Goal: Task Accomplishment & Management: Use online tool/utility

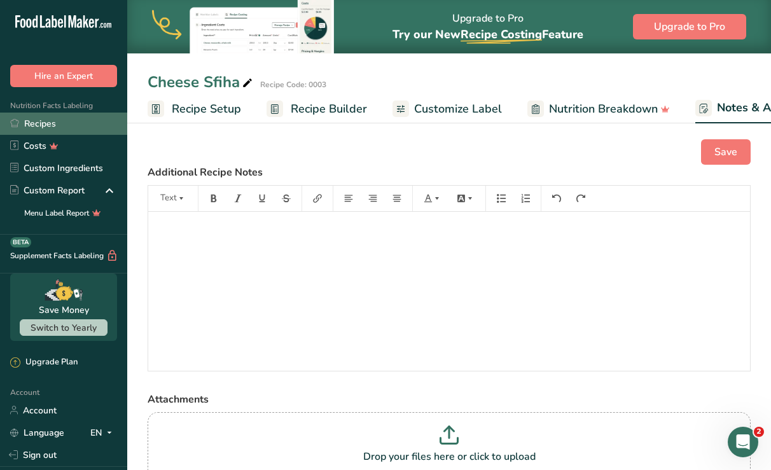
click at [50, 119] on link "Recipes" at bounding box center [63, 124] width 127 height 22
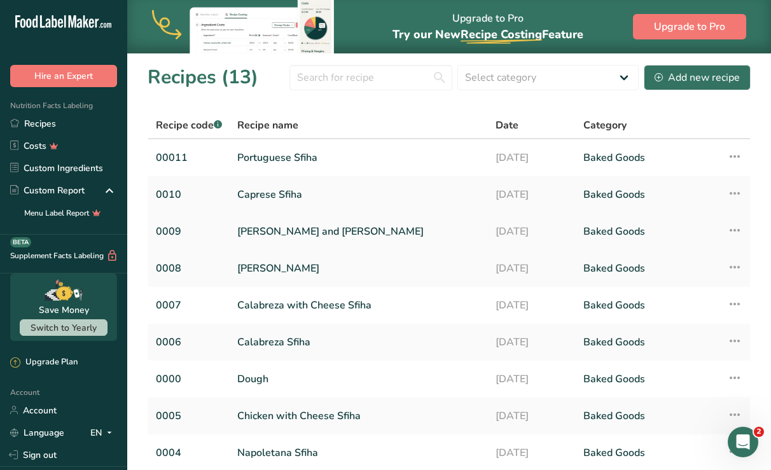
click at [285, 227] on link "[PERSON_NAME] and [PERSON_NAME]" at bounding box center [358, 231] width 243 height 27
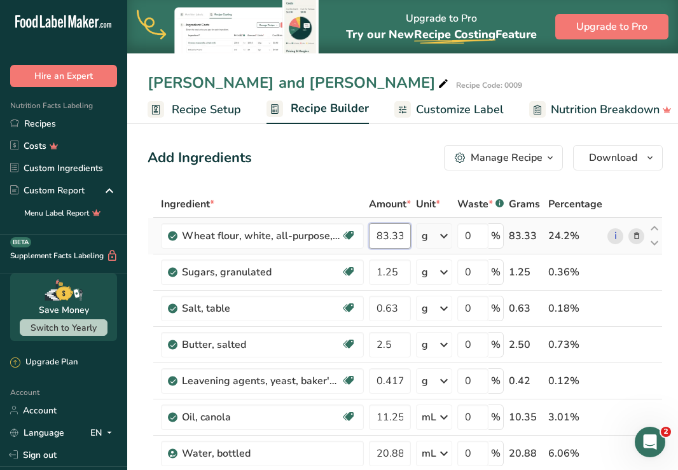
click at [385, 236] on input "83.333" at bounding box center [390, 235] width 42 height 25
type input "100"
click at [400, 275] on div "Ingredient * Amount * Unit * Waste * .a-a{fill:#347362;}.b-a{fill:#fff;} Grams …" at bounding box center [405, 425] width 515 height 469
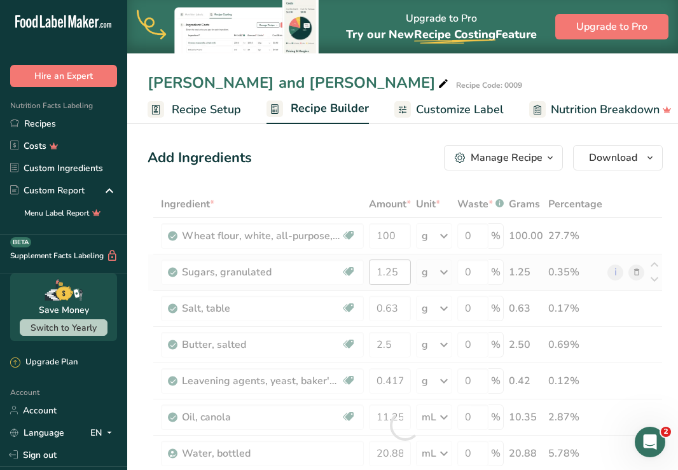
click at [400, 275] on div at bounding box center [405, 425] width 515 height 469
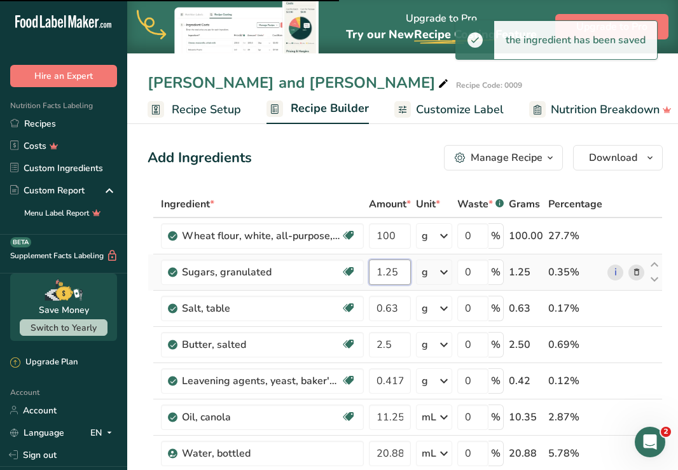
click at [396, 273] on input "1.25" at bounding box center [390, 271] width 42 height 25
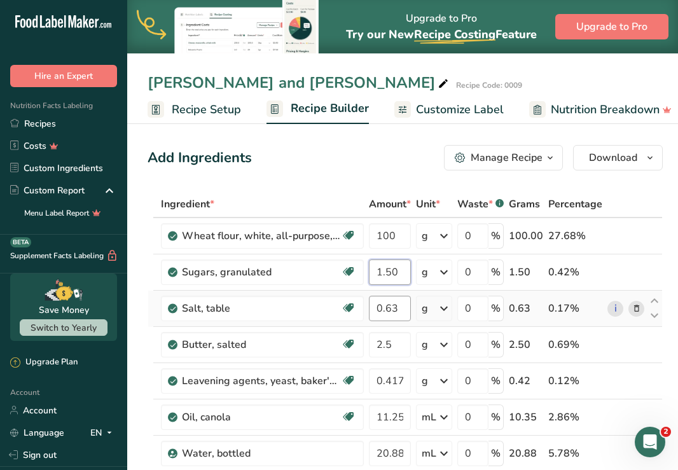
type input "1.50"
click at [396, 312] on div "Ingredient * Amount * Unit * Waste * .a-a{fill:#347362;}.b-a{fill:#fff;} Grams …" at bounding box center [405, 425] width 515 height 469
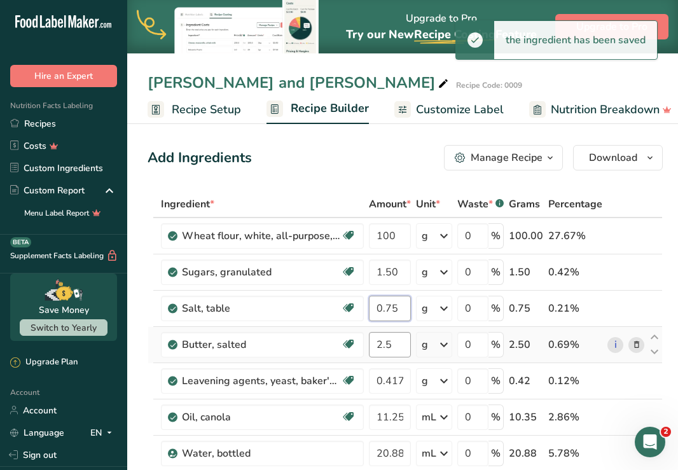
type input "0.75"
click at [399, 351] on div "Ingredient * Amount * Unit * Waste * .a-a{fill:#347362;}.b-a{fill:#fff;} Grams …" at bounding box center [405, 425] width 515 height 469
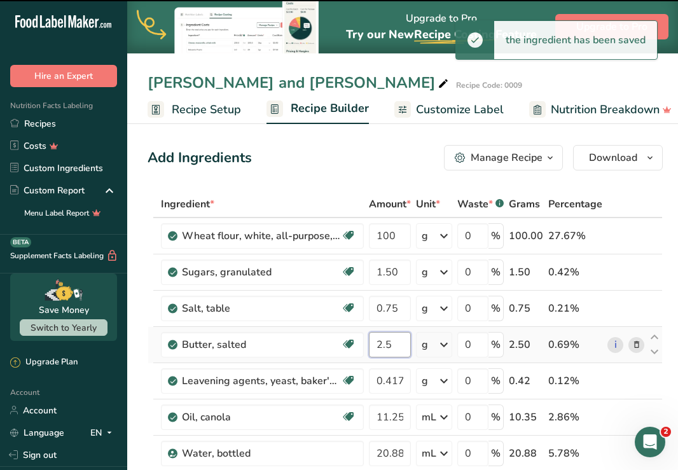
type input "2"
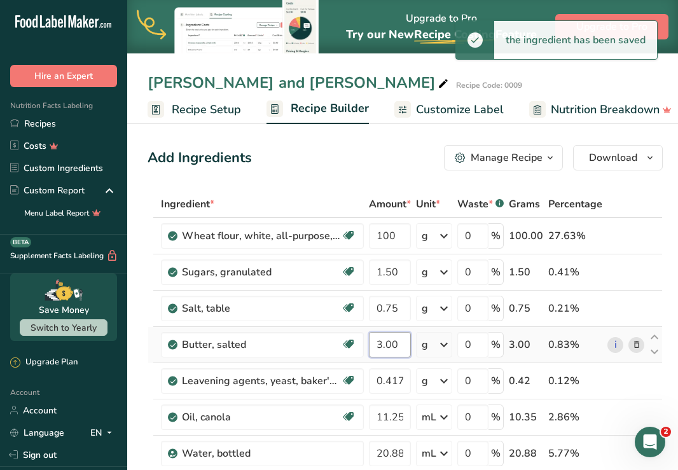
type input "3.00"
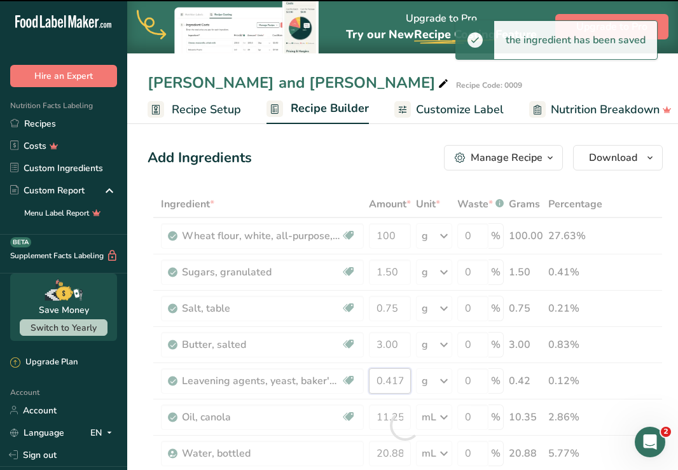
click at [397, 379] on input "0.417" at bounding box center [390, 380] width 42 height 25
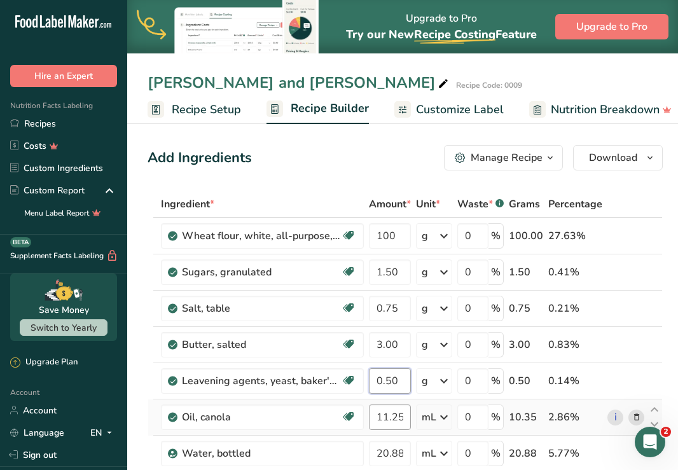
type input "0.50"
click at [385, 418] on div "Ingredient * Amount * Unit * Waste * .a-a{fill:#347362;}.b-a{fill:#fff;} Grams …" at bounding box center [405, 425] width 515 height 469
type input "13.5"
click at [391, 450] on div "Ingredient * Amount * Unit * Waste * .a-a{fill:#347362;}.b-a{fill:#fff;} Grams …" at bounding box center [405, 425] width 515 height 469
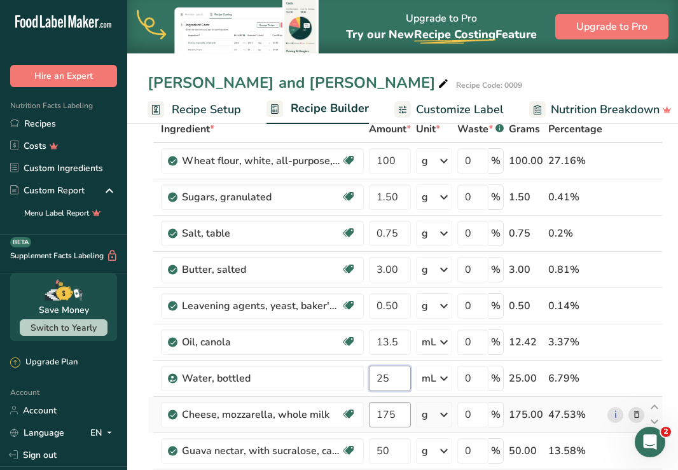
type input "25"
click at [396, 418] on div "Ingredient * Amount * Unit * Waste * .a-a{fill:#347362;}.b-a{fill:#fff;} Grams …" at bounding box center [405, 350] width 515 height 469
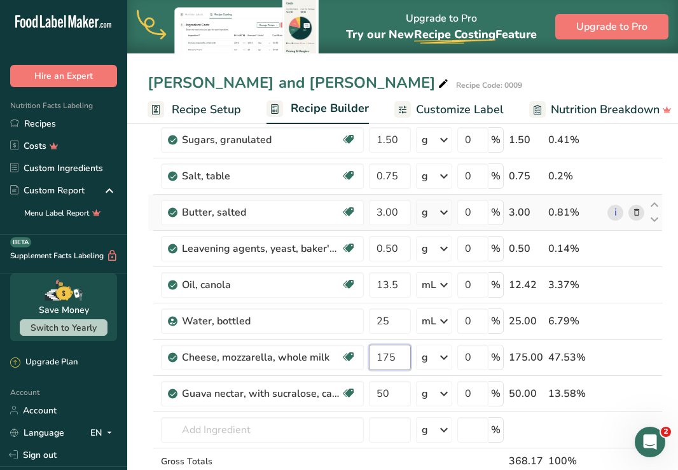
scroll to position [136, 0]
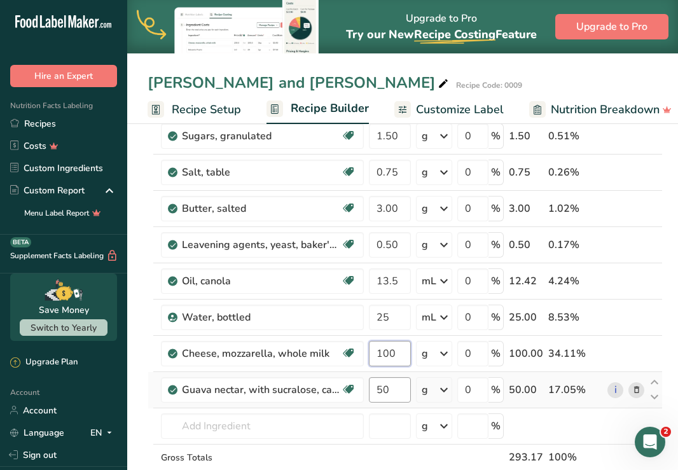
type input "100"
click at [392, 392] on div "Ingredient * Amount * Unit * Waste * .a-a{fill:#347362;}.b-a{fill:#fff;} Grams …" at bounding box center [405, 289] width 515 height 469
type input "5"
type input "40"
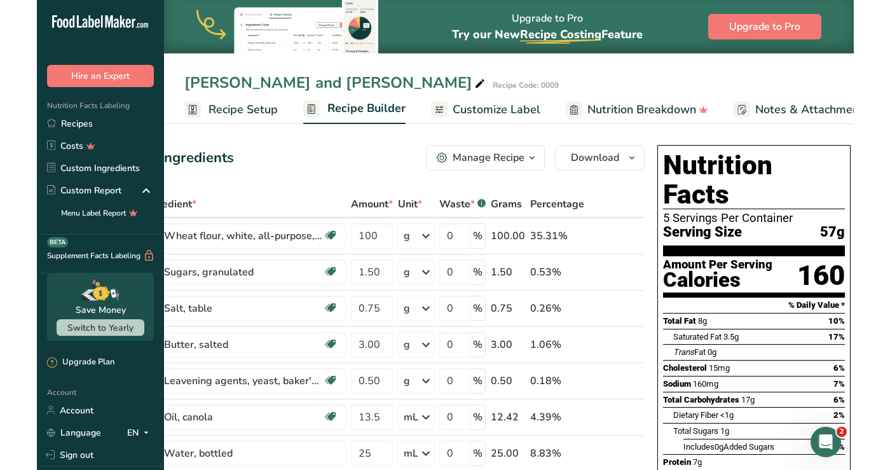
scroll to position [0, 0]
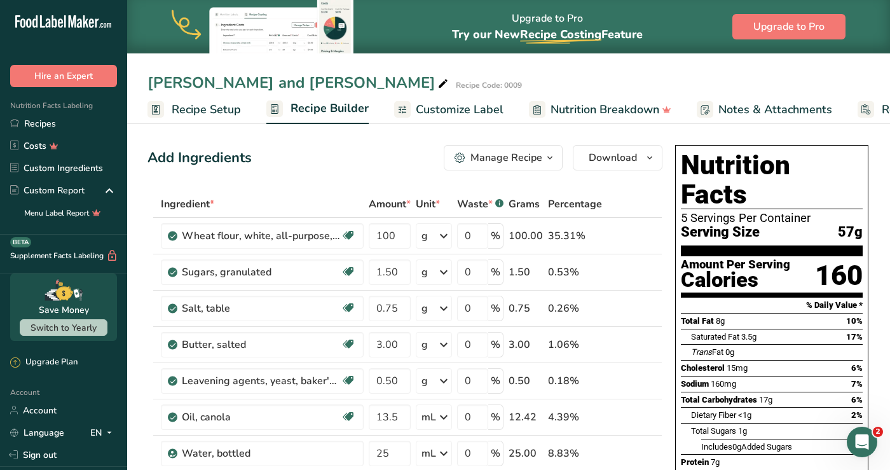
click at [445, 106] on span "Customize Label" at bounding box center [460, 109] width 88 height 17
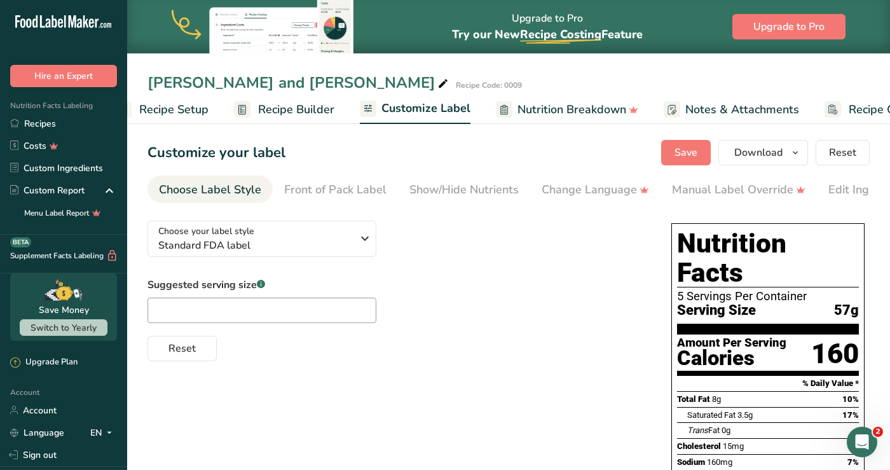
scroll to position [0, 101]
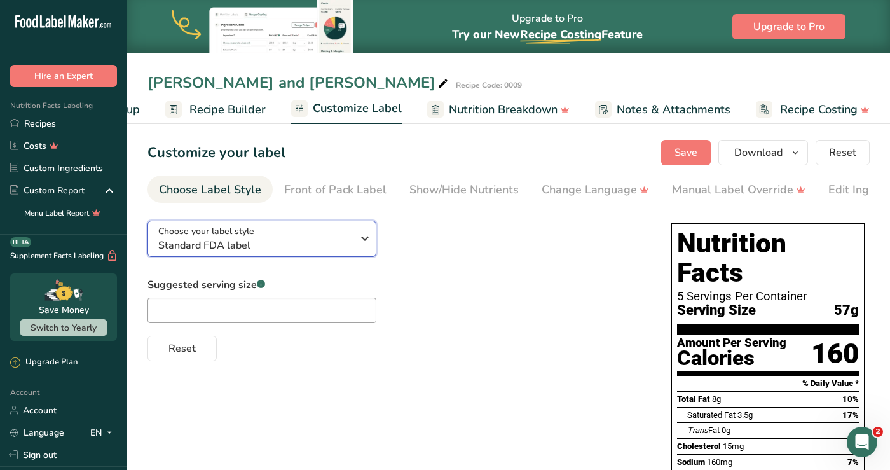
click at [359, 242] on icon "button" at bounding box center [364, 238] width 15 height 23
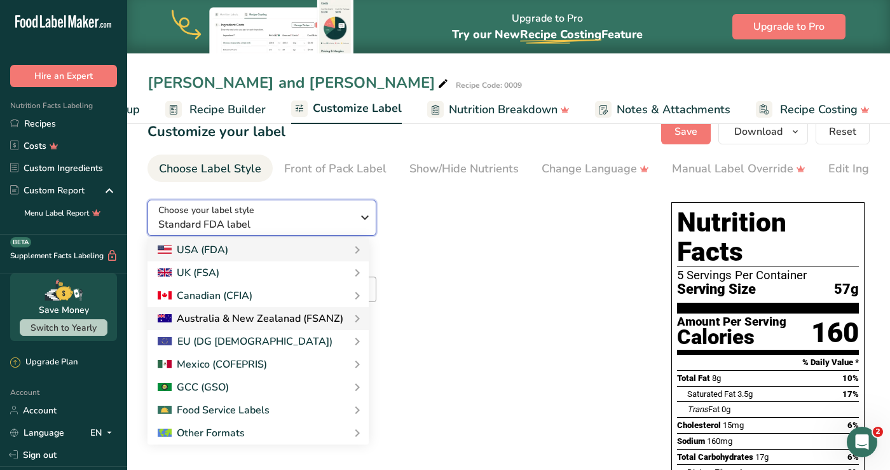
scroll to position [0, 0]
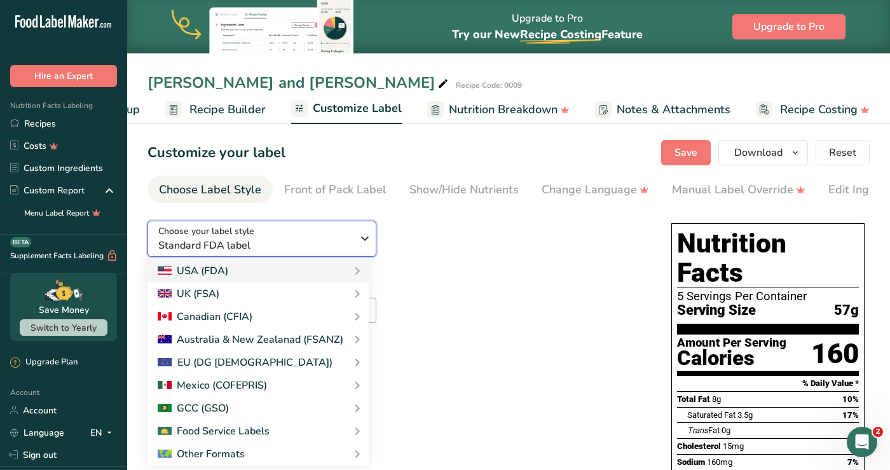
click at [361, 236] on icon "button" at bounding box center [364, 238] width 15 height 23
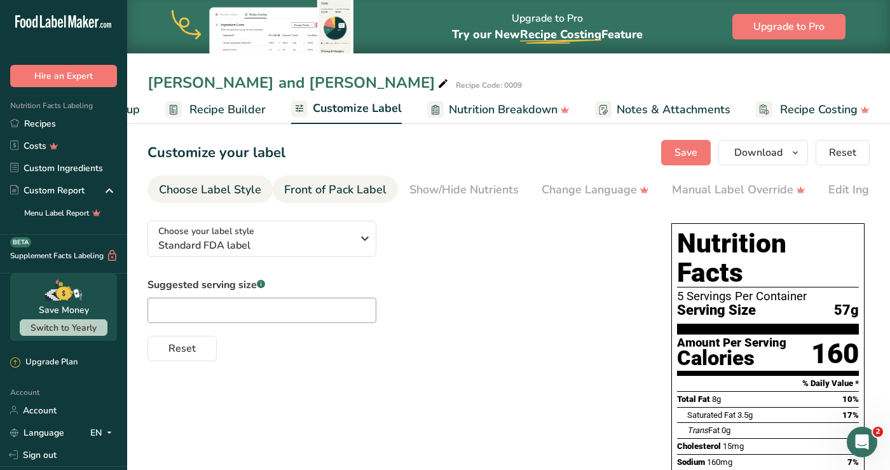
click at [341, 193] on div "Front of Pack Label" at bounding box center [335, 189] width 102 height 17
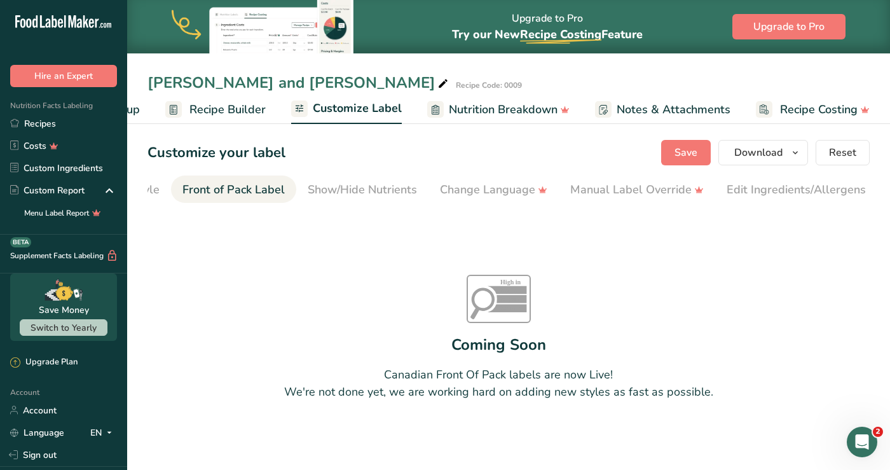
scroll to position [0, 123]
click at [341, 193] on div "Show/Hide Nutrients" at bounding box center [340, 189] width 109 height 17
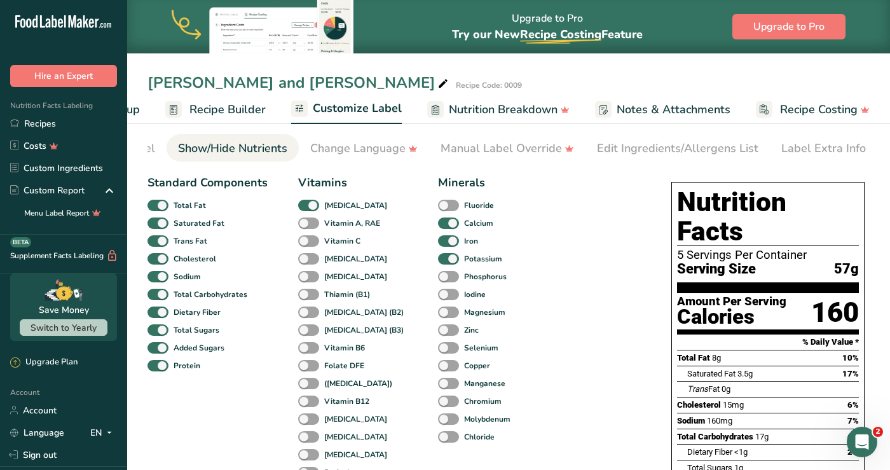
scroll to position [0, 0]
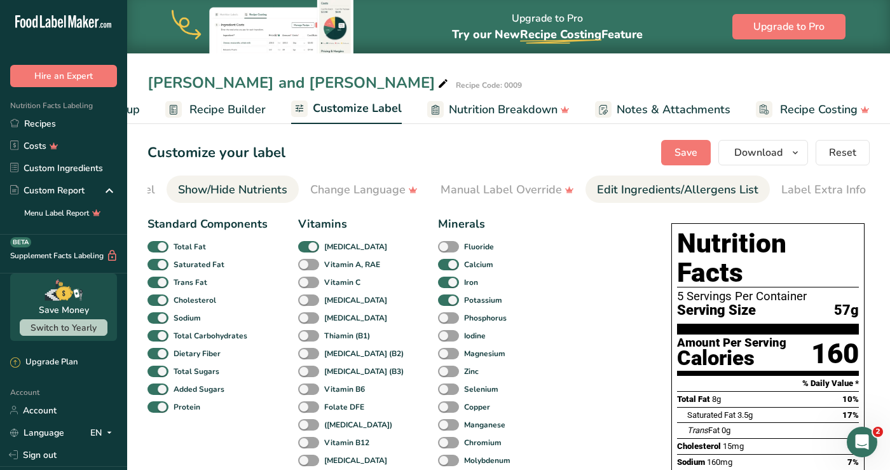
click at [602, 194] on div "Edit Ingredients/Allergens List" at bounding box center [678, 189] width 162 height 17
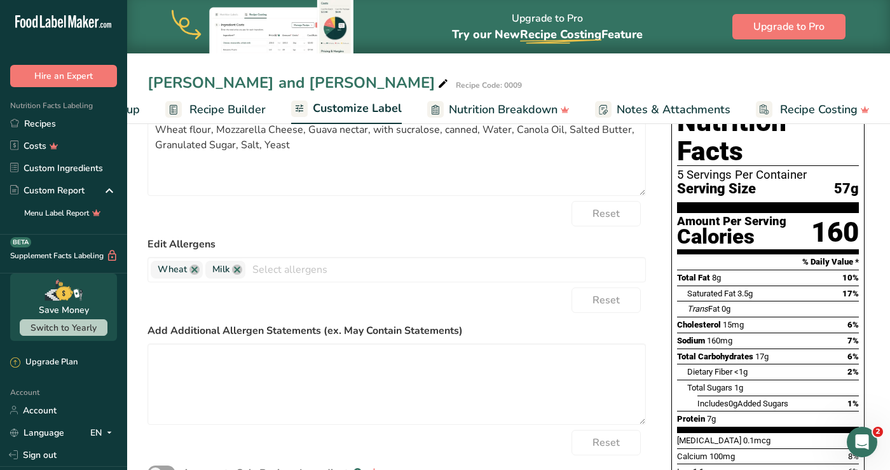
scroll to position [77, 0]
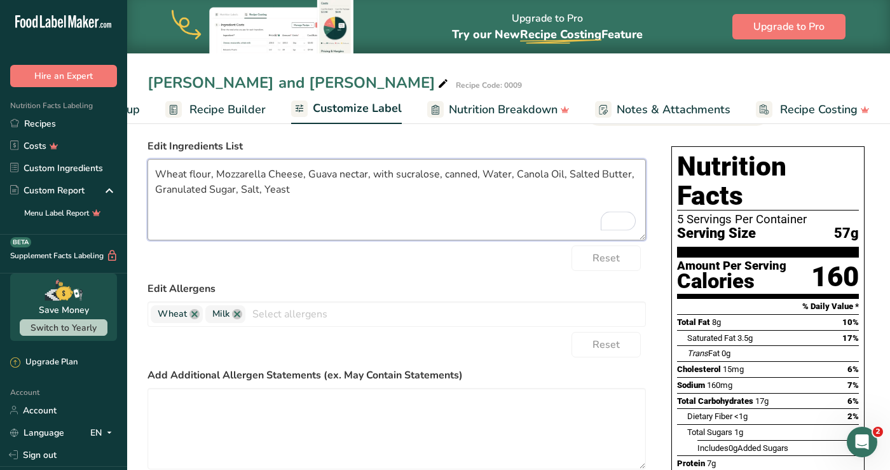
drag, startPoint x: 366, startPoint y: 178, endPoint x: 338, endPoint y: 177, distance: 27.4
click at [338, 177] on textarea "Wheat flour, Mozzarella Cheese, Guava nectar, with sucralose, canned, Water, Ca…" at bounding box center [397, 199] width 499 height 81
click at [356, 176] on textarea "Wheat flour, Mozzarella Cheese, Guava pulp (liquid sugar, citric acidulant), wi…" at bounding box center [397, 199] width 499 height 81
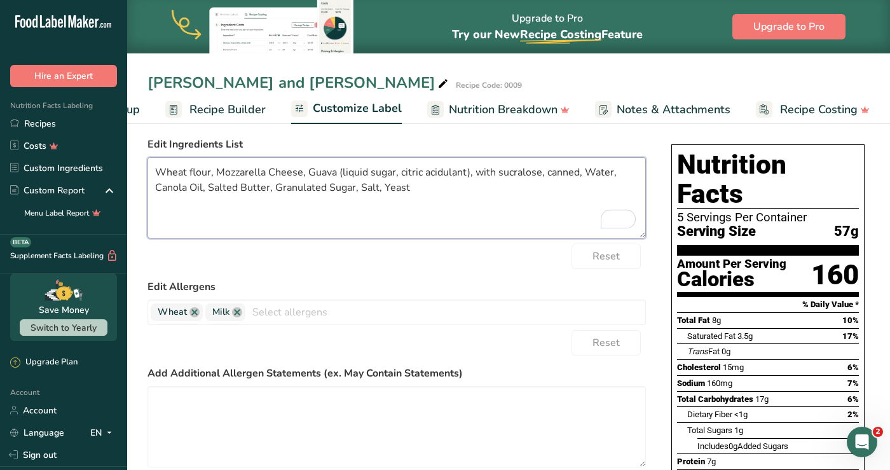
scroll to position [76, 0]
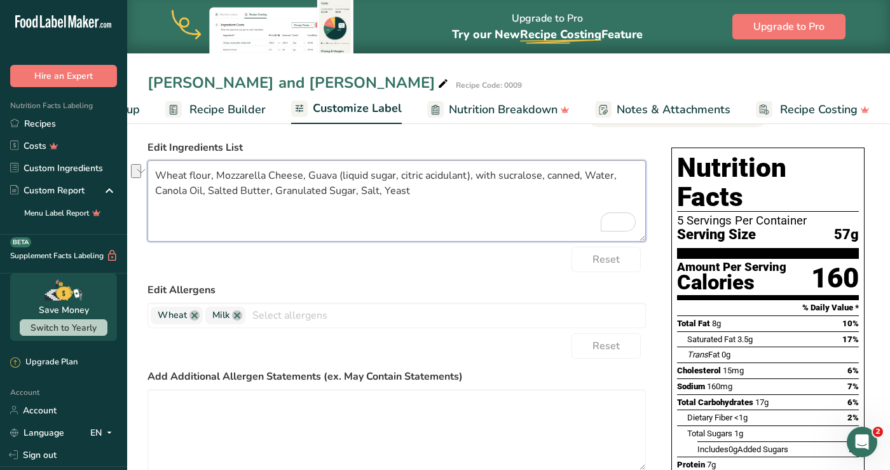
drag, startPoint x: 578, startPoint y: 179, endPoint x: 469, endPoint y: 183, distance: 109.5
click at [469, 183] on textarea "Wheat flour, Mozzarella Cheese, Guava (liquid sugar, citric acidulant), with su…" at bounding box center [397, 200] width 499 height 81
click at [259, 193] on textarea "Wheat flour, Mozzarella Cheese, Guava (liquid sugar, citric acidulant), Water, …" at bounding box center [397, 200] width 499 height 81
click at [299, 177] on textarea "Wheat flour, Mozzarella Cheese, Guava (liquid sugar, citric acidulant), Water, …" at bounding box center [397, 200] width 499 height 81
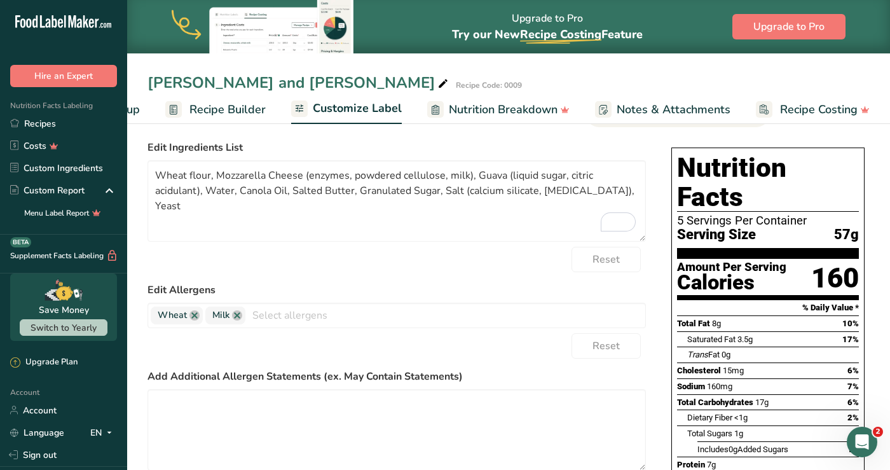
click at [411, 291] on label "Edit Allergens" at bounding box center [397, 289] width 499 height 15
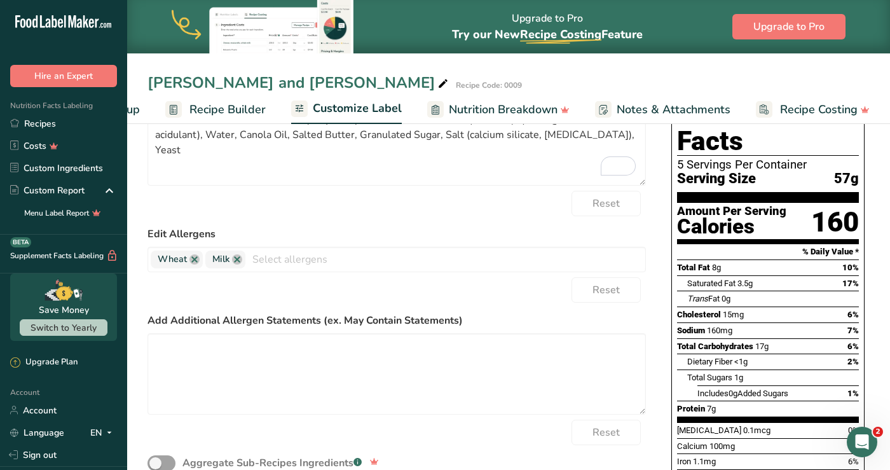
scroll to position [0, 0]
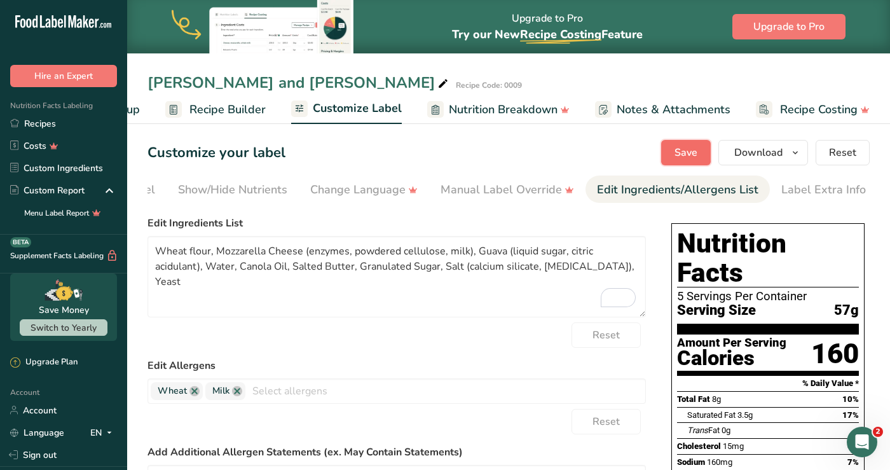
click at [695, 148] on span "Save" at bounding box center [686, 152] width 23 height 15
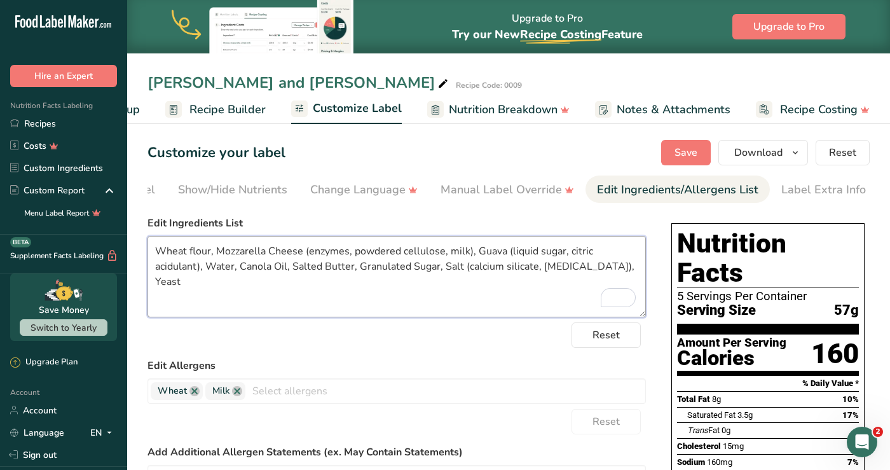
click at [287, 271] on textarea "Wheat flour, Mozzarella Cheese (enzymes, powdered cellulose, milk), Guava (liqu…" at bounding box center [397, 276] width 499 height 81
click at [296, 277] on textarea "Wheat flour, Mozzarella Cheese (enzymes, powdered cellulose, milk), Guava (liqu…" at bounding box center [397, 276] width 499 height 81
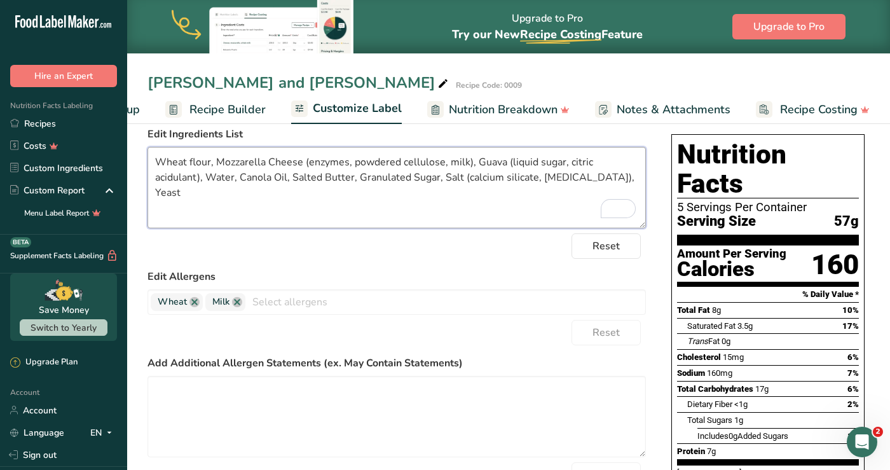
scroll to position [64, 0]
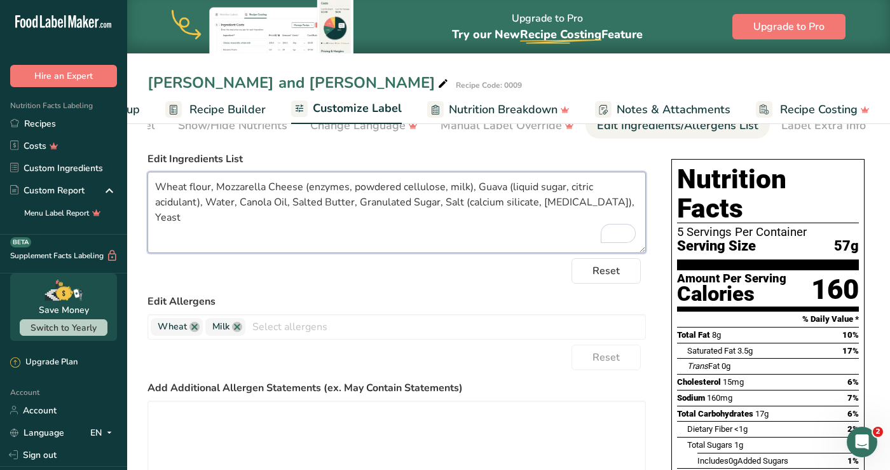
click at [234, 207] on textarea "Wheat flour, Mozzarella Cheese (enzymes, powdered cellulose, milk), Guava (liqu…" at bounding box center [397, 212] width 499 height 81
click at [308, 208] on textarea "Wheat flour, Mozzarella Cheese (enzymes, powdered cellulose, milk), Guava (liqu…" at bounding box center [397, 212] width 499 height 81
click at [218, 191] on textarea "Wheat flour, Mozzarella Cheese (enzymes, powdered cellulose, milk), Guava (liqu…" at bounding box center [397, 212] width 499 height 81
click at [207, 207] on textarea "Wheat flour, Mozzarella Cheese (enzymes, powdered cellulose, milk), Guava (liqu…" at bounding box center [397, 212] width 499 height 81
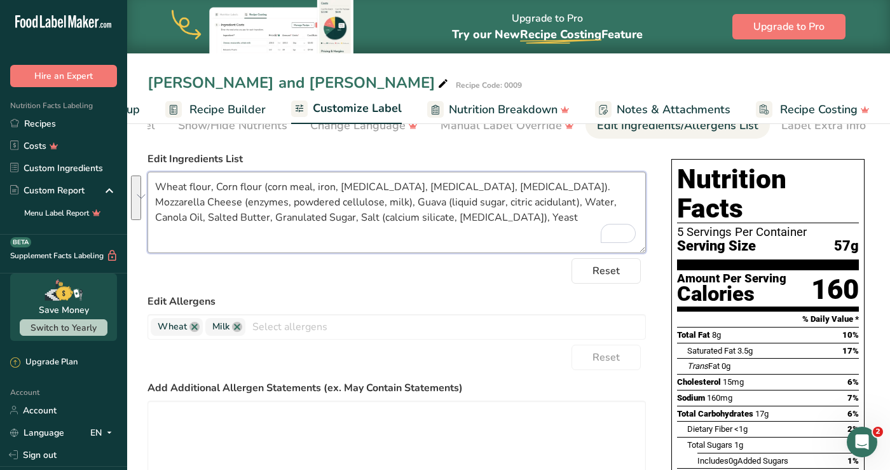
drag, startPoint x: 437, startPoint y: 222, endPoint x: 191, endPoint y: 168, distance: 251.4
click at [191, 168] on div "Edit Ingredients List Wheat flour, Corn flour (corn meal, iron, niacin, ribofla…" at bounding box center [397, 202] width 499 height 102
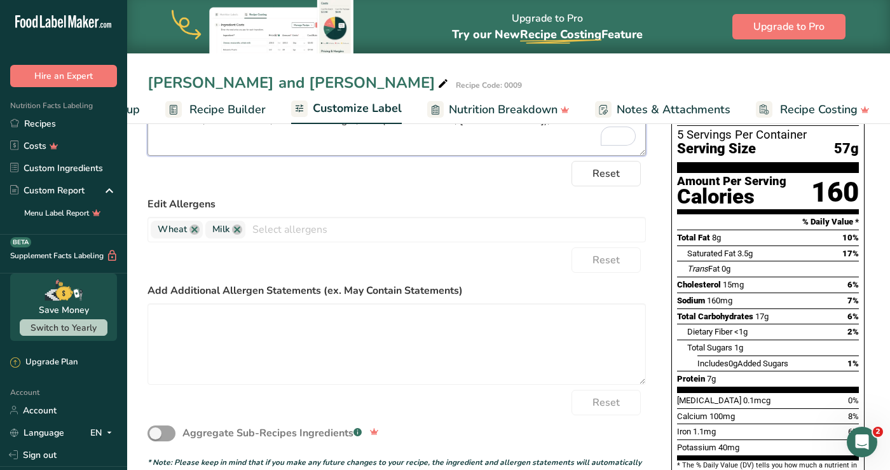
scroll to position [78, 0]
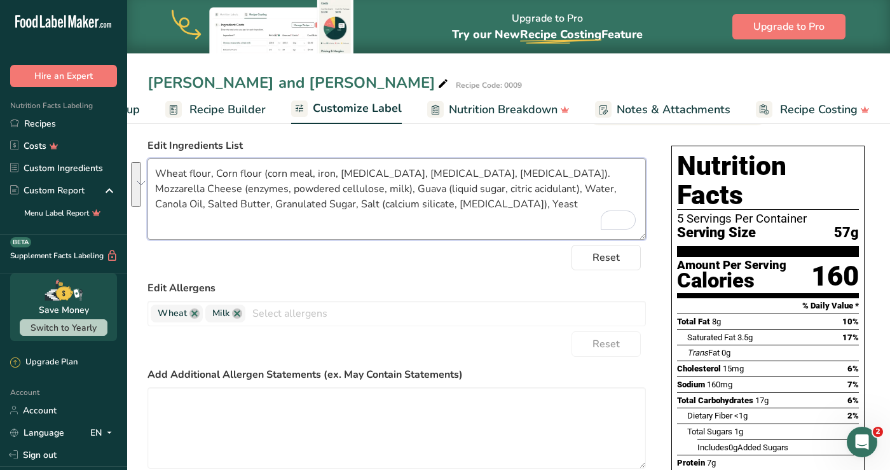
click at [464, 219] on textarea "Wheat flour, Corn flour (corn meal, iron, [MEDICAL_DATA], [MEDICAL_DATA], [MEDI…" at bounding box center [397, 198] width 499 height 81
click at [235, 205] on textarea "Wheat flour, Corn flour (corn meal, iron, [MEDICAL_DATA], [MEDICAL_DATA], [MEDI…" at bounding box center [397, 198] width 499 height 81
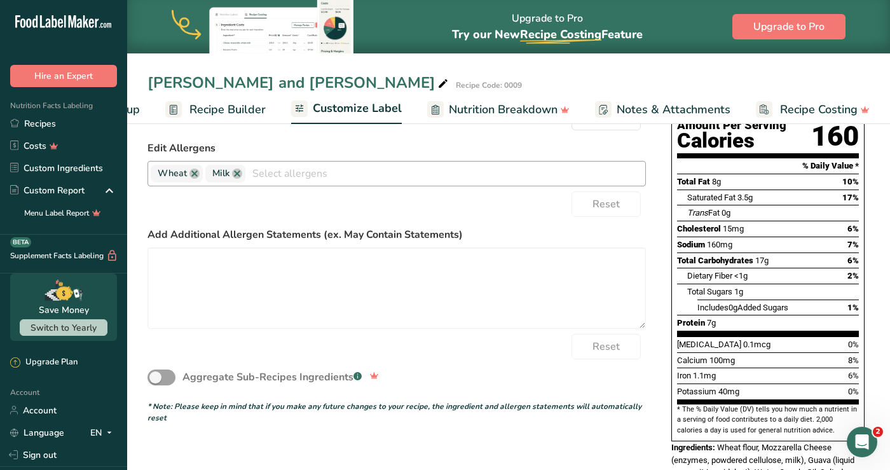
scroll to position [0, 0]
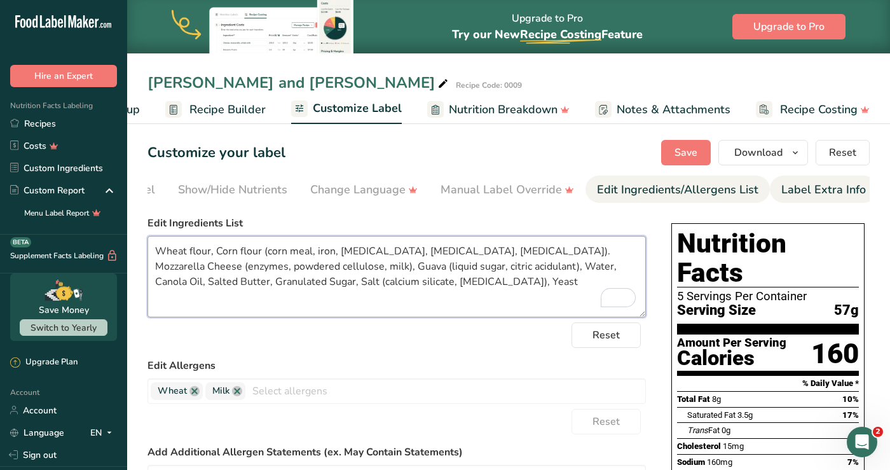
type textarea "Wheat flour, Corn flour (corn meal, iron, [MEDICAL_DATA], [MEDICAL_DATA], [MEDI…"
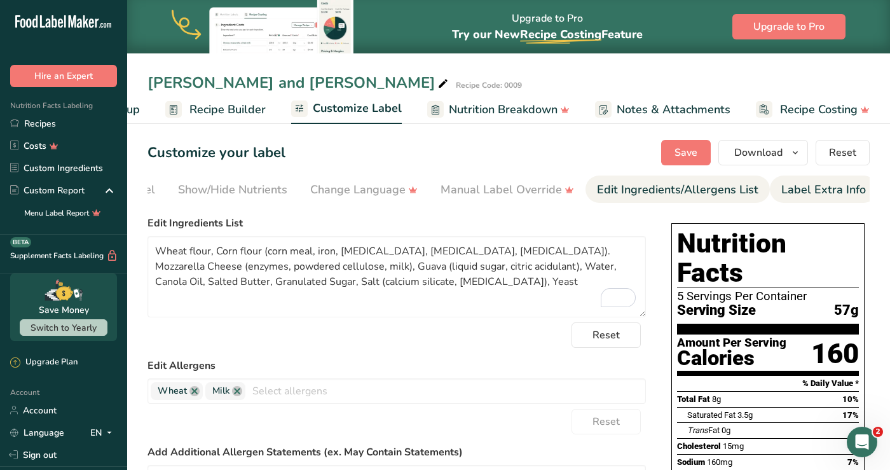
click at [770, 198] on link "Label Extra Info" at bounding box center [824, 190] width 85 height 29
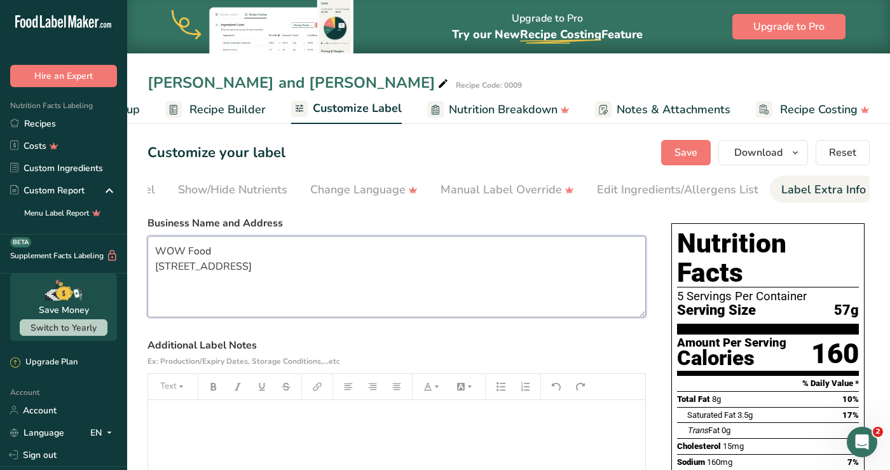
click at [225, 279] on textarea "WOW Food 5100 NW 15th st - Margate FL USA" at bounding box center [397, 276] width 499 height 81
type textarea "WOW Food 5100 NW 15th st - Margate FL - 33063"
drag, startPoint x: 372, startPoint y: 268, endPoint x: 148, endPoint y: 241, distance: 225.5
click at [148, 241] on textarea "WOW Food 5100 NW 15th st - Margate FL - 33063" at bounding box center [397, 276] width 499 height 81
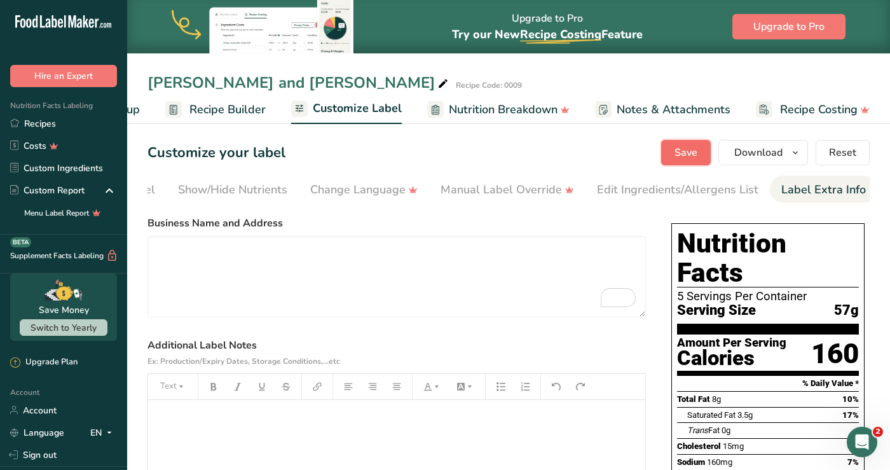
click at [687, 151] on span "Save" at bounding box center [686, 152] width 23 height 15
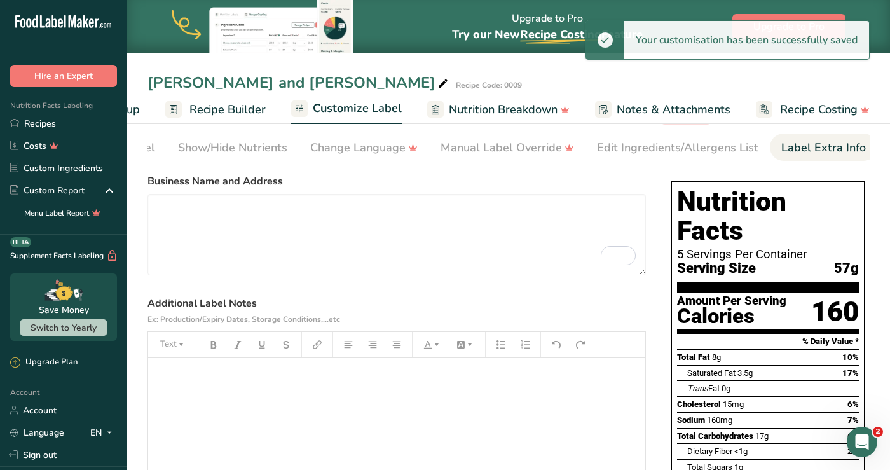
scroll to position [7, 0]
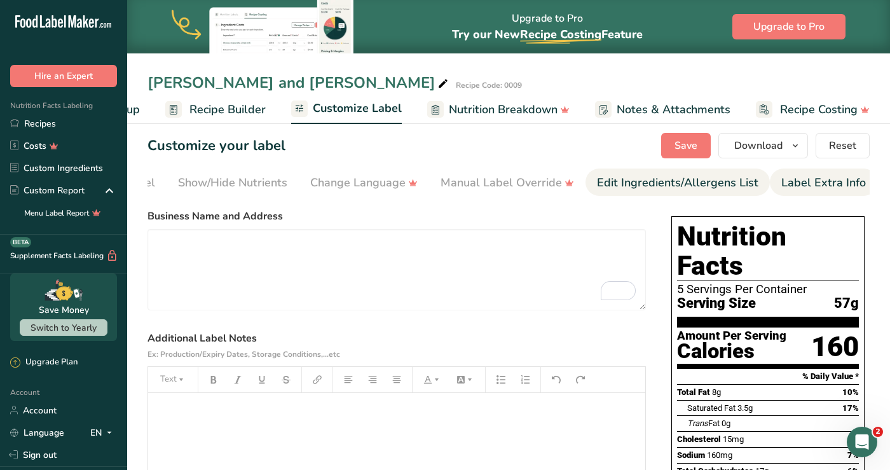
click at [612, 174] on link "Edit Ingredients/Allergens List" at bounding box center [678, 183] width 162 height 29
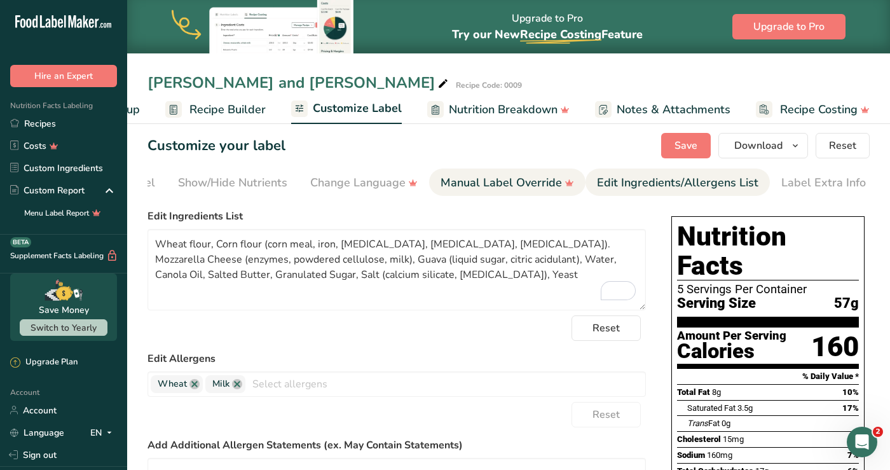
click at [517, 181] on div "Manual Label Override" at bounding box center [508, 182] width 134 height 17
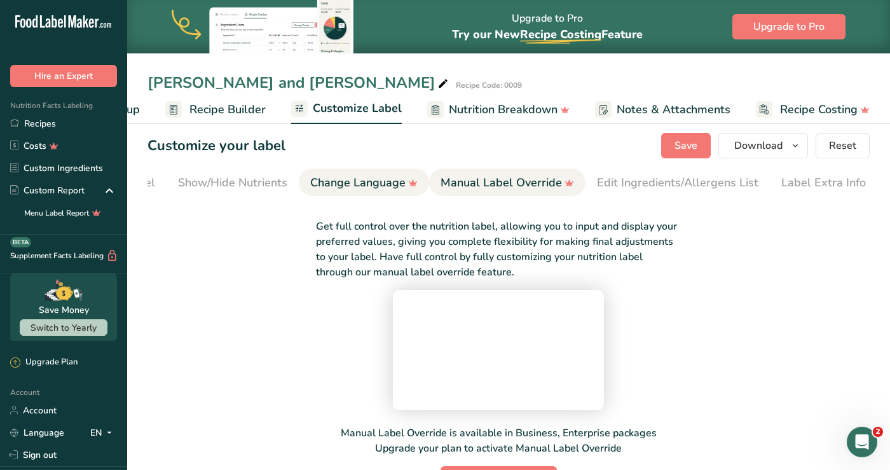
click at [364, 174] on div "Change Language" at bounding box center [363, 182] width 107 height 17
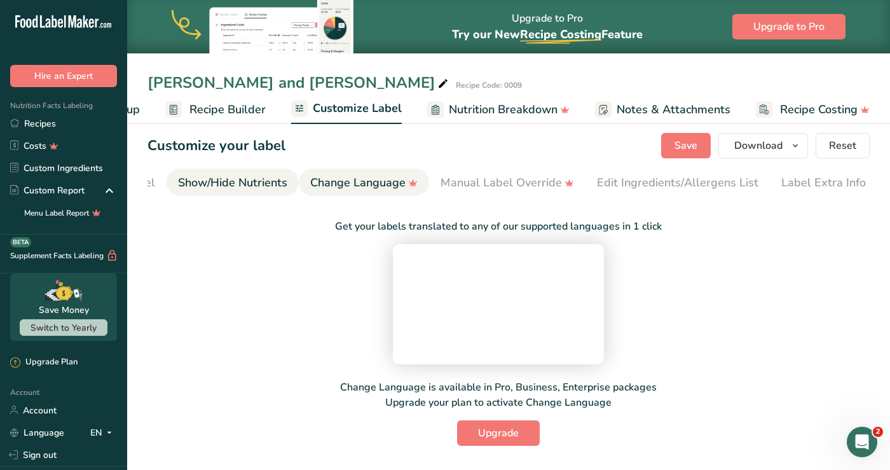
click at [261, 179] on div "Show/Hide Nutrients" at bounding box center [232, 182] width 109 height 17
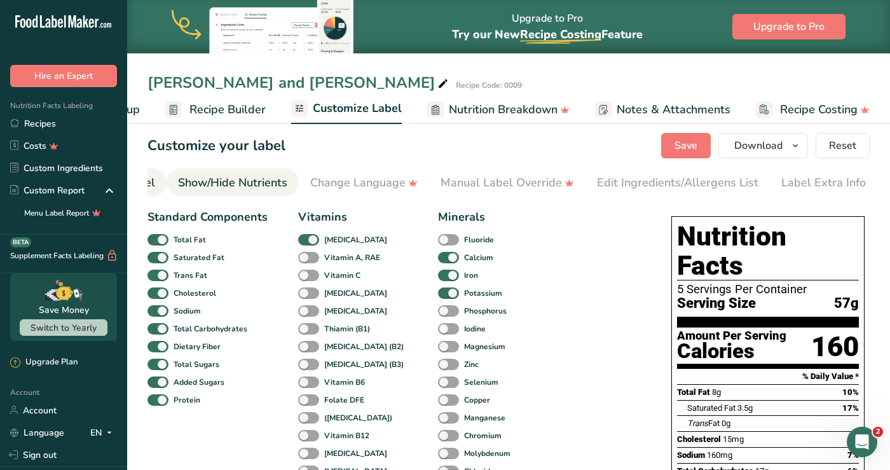
click at [150, 183] on div "Front of Pack Label" at bounding box center [104, 182] width 102 height 17
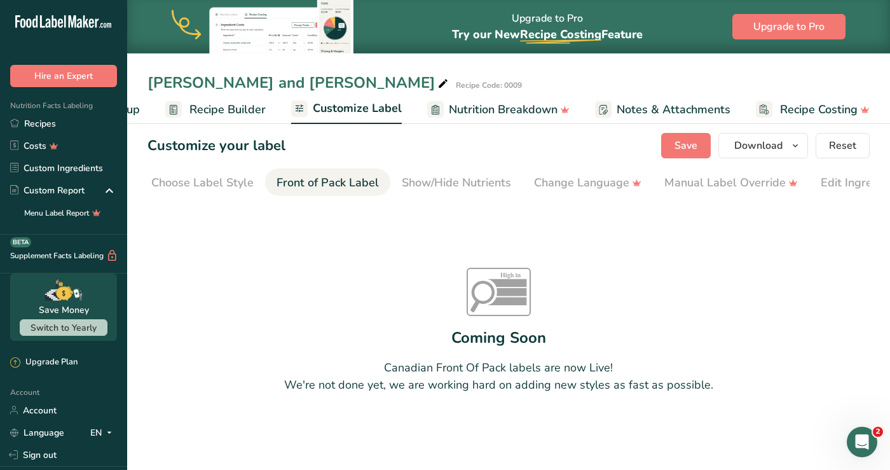
scroll to position [0, 0]
click at [202, 184] on div "Choose Label Style" at bounding box center [210, 182] width 102 height 17
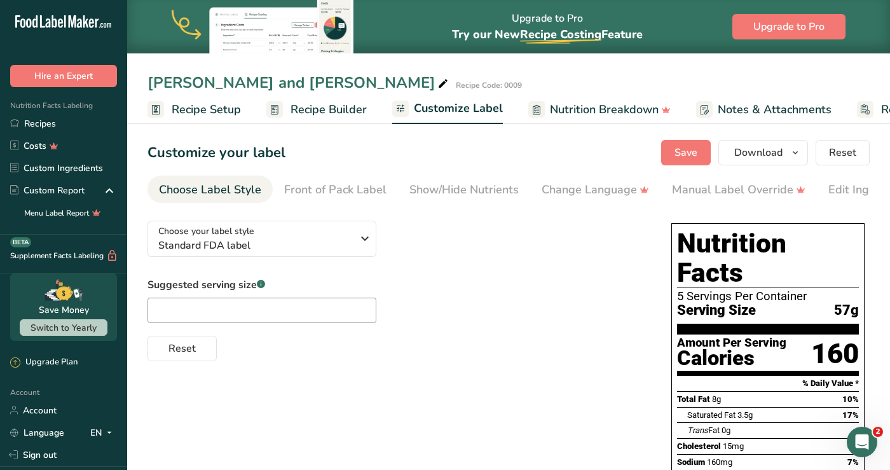
click at [308, 106] on span "Recipe Builder" at bounding box center [329, 109] width 76 height 17
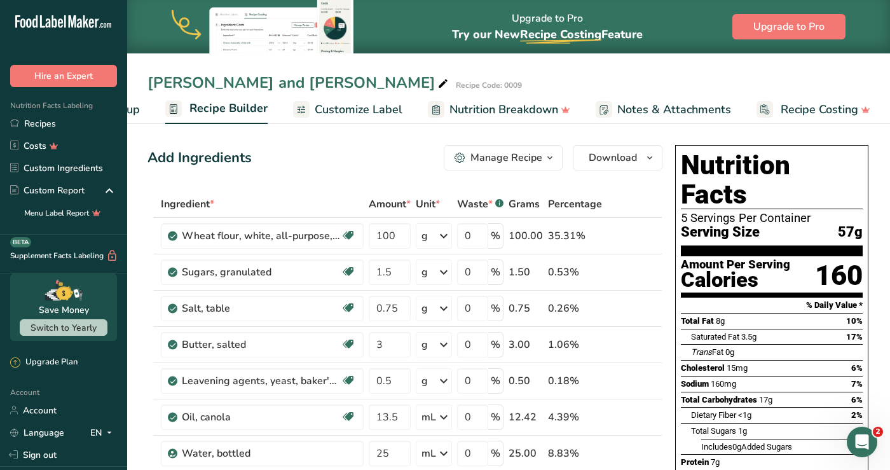
click at [377, 111] on span "Customize Label" at bounding box center [359, 109] width 88 height 17
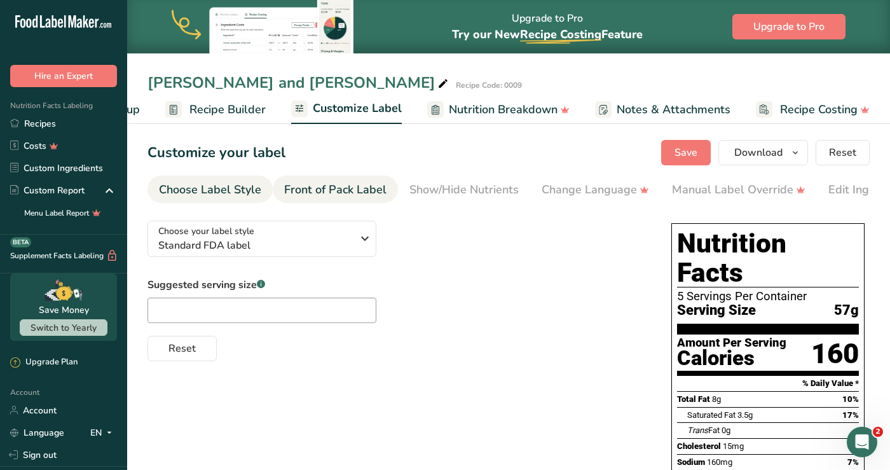
click at [359, 190] on div "Front of Pack Label" at bounding box center [335, 189] width 102 height 17
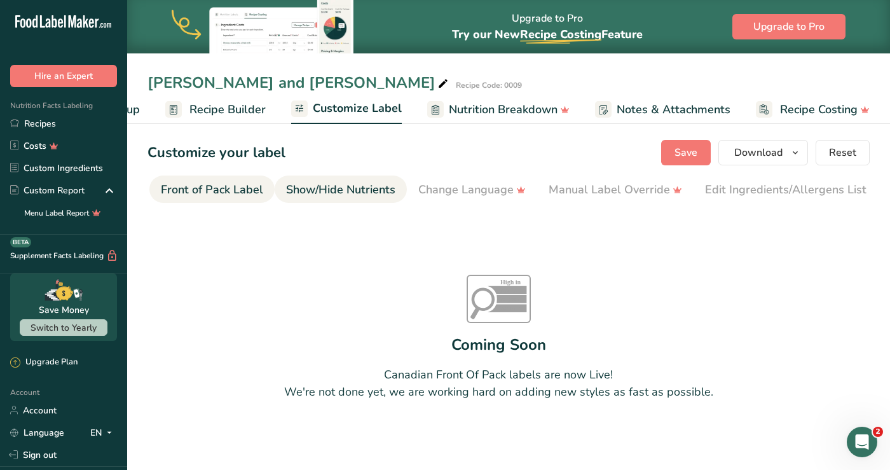
click at [349, 191] on div "Show/Hide Nutrients" at bounding box center [340, 189] width 109 height 17
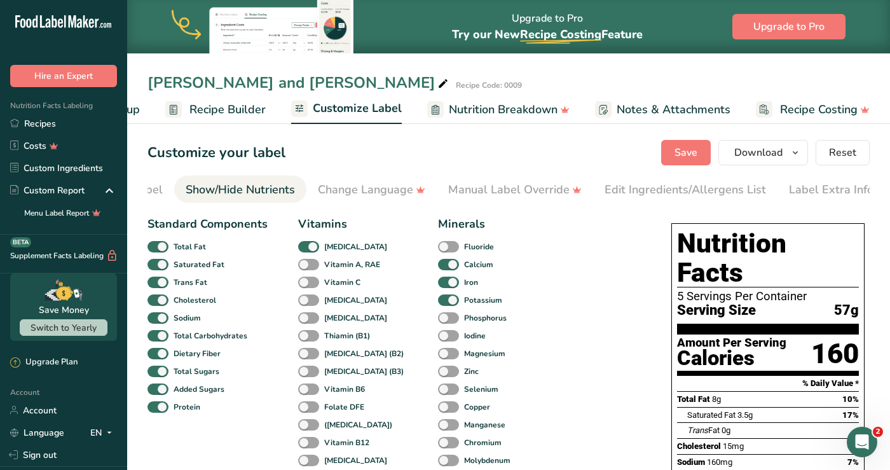
scroll to position [0, 232]
click at [349, 191] on div "Change Language" at bounding box center [363, 189] width 107 height 17
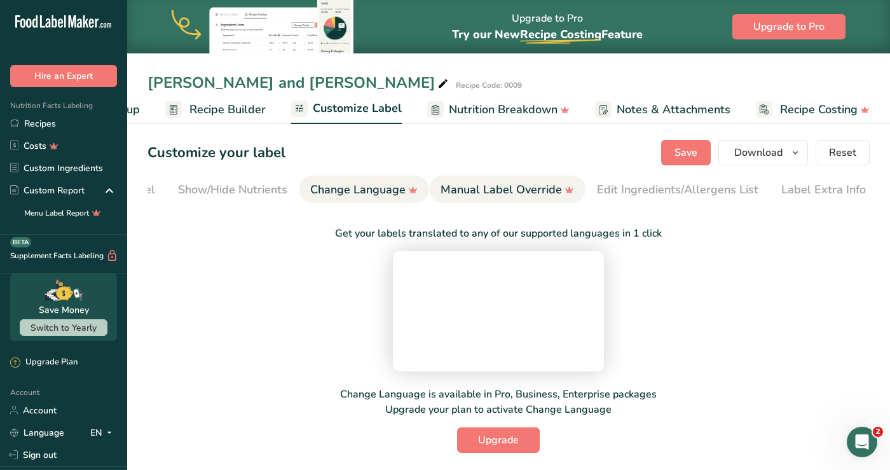
click at [473, 188] on div "Manual Label Override" at bounding box center [508, 189] width 134 height 17
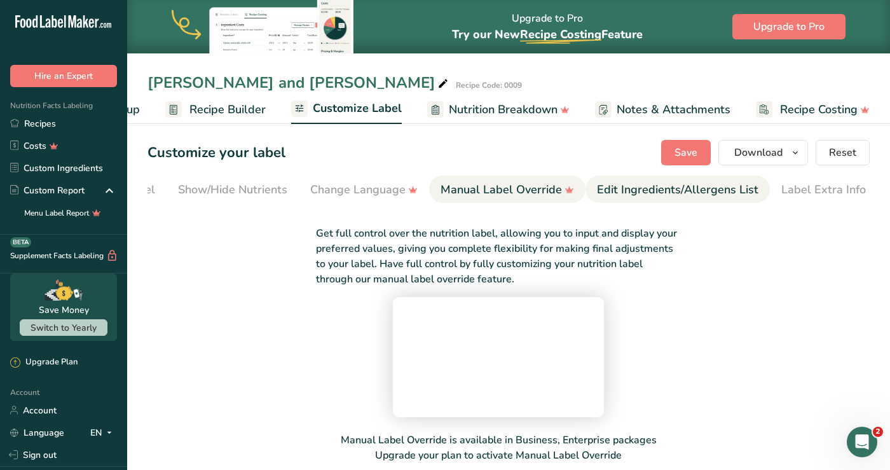
click at [632, 198] on link "Edit Ingredients/Allergens List" at bounding box center [678, 190] width 162 height 29
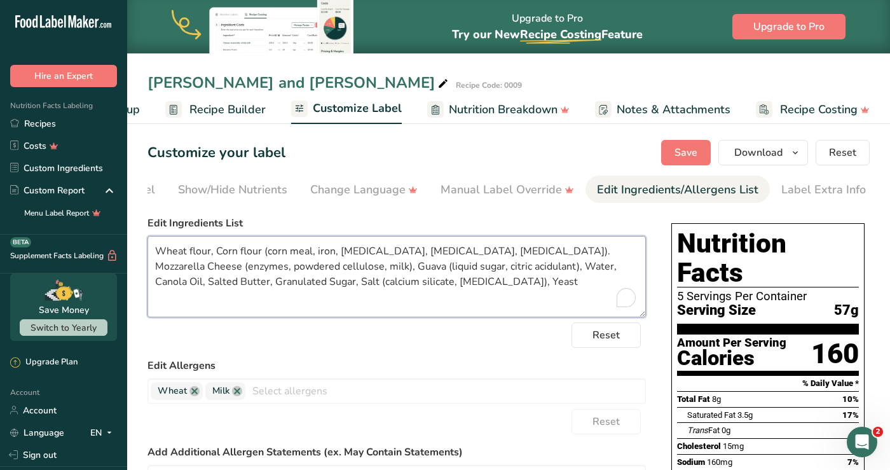
drag, startPoint x: 431, startPoint y: 287, endPoint x: 116, endPoint y: 225, distance: 320.8
click at [116, 225] on div ".a-20{fill:#fff;} Hire an Expert Nutrition Facts Labeling Recipes Costs Custom …" at bounding box center [445, 396] width 890 height 792
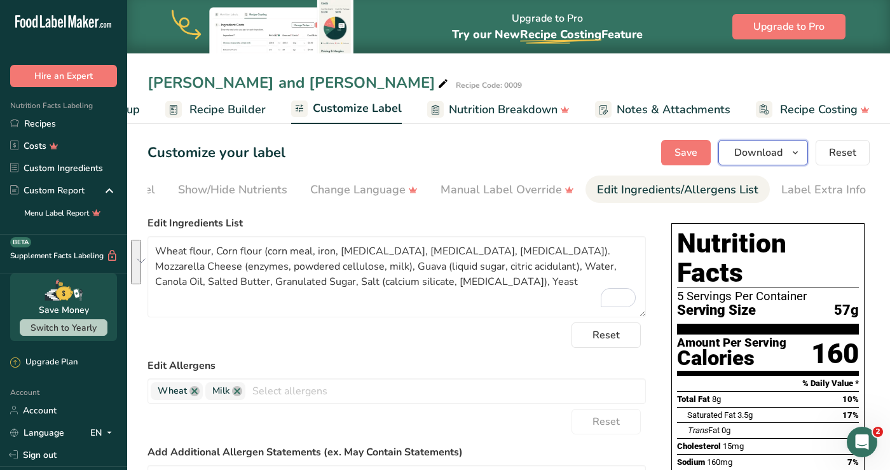
click at [770, 151] on span "button" at bounding box center [795, 152] width 15 height 15
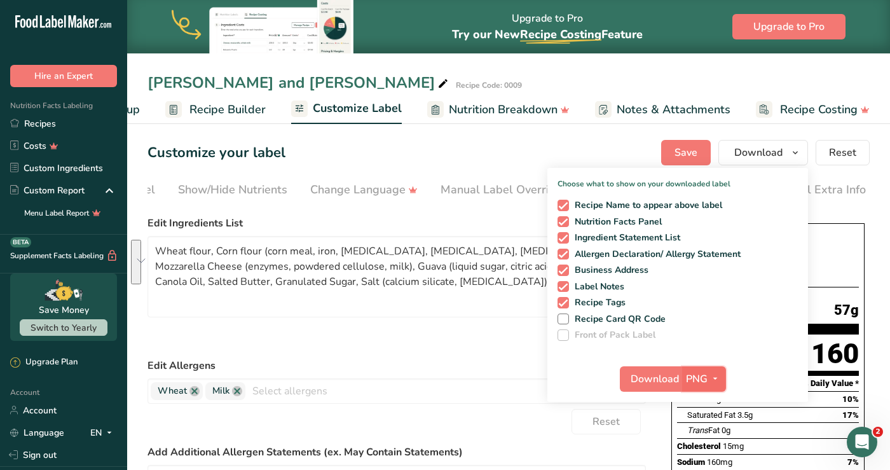
click at [684, 375] on button "PNG" at bounding box center [704, 378] width 44 height 25
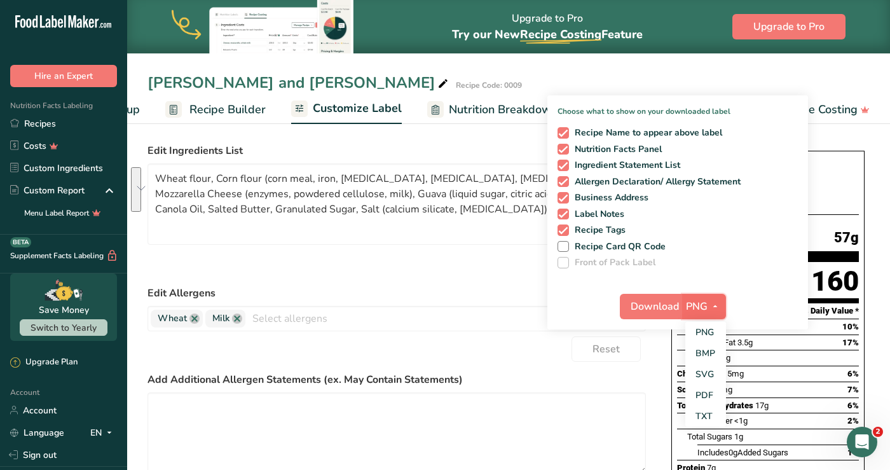
scroll to position [74, 0]
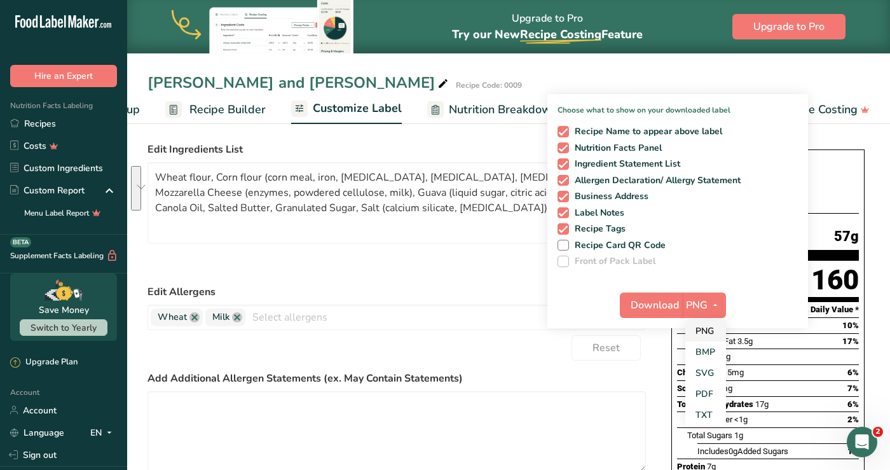
click at [704, 331] on link "PNG" at bounding box center [706, 331] width 41 height 21
click at [679, 301] on span "Download" at bounding box center [655, 305] width 48 height 15
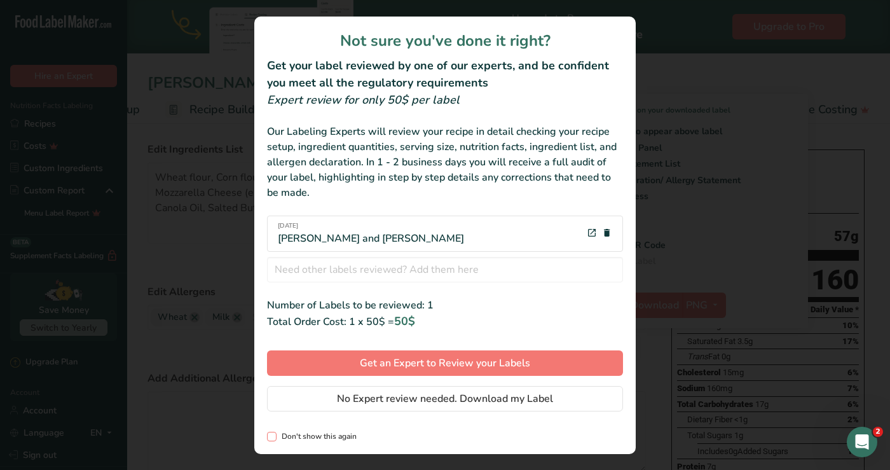
click at [350, 434] on span "Don't show this again" at bounding box center [317, 437] width 80 height 10
click at [275, 434] on input "Don't show this again" at bounding box center [271, 436] width 8 height 8
checkbox input "true"
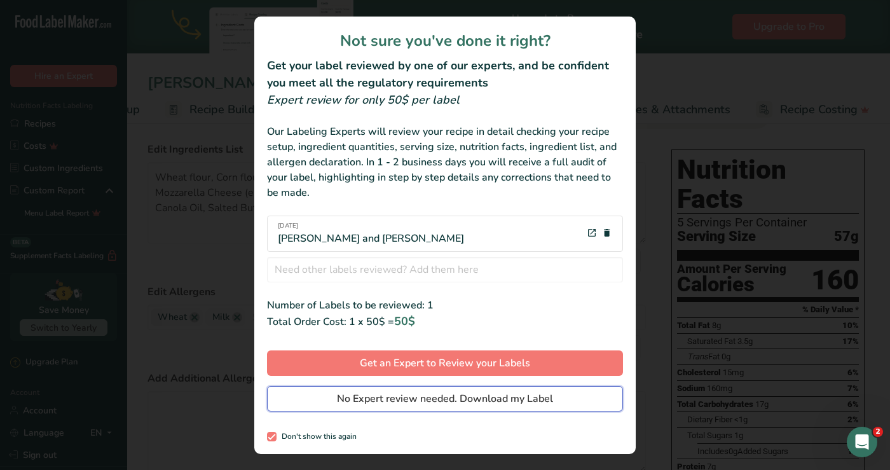
click at [481, 394] on span "No Expert review needed. Download my Label" at bounding box center [445, 398] width 216 height 15
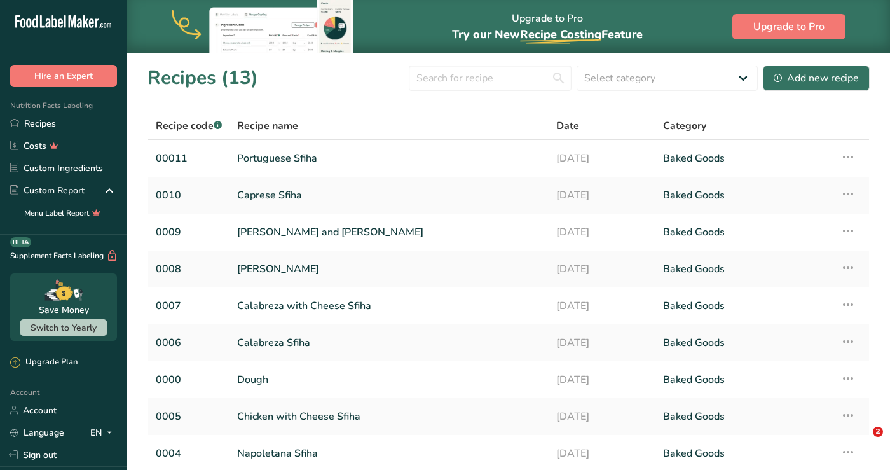
click at [275, 195] on link "Caprese Sfiha" at bounding box center [389, 195] width 304 height 27
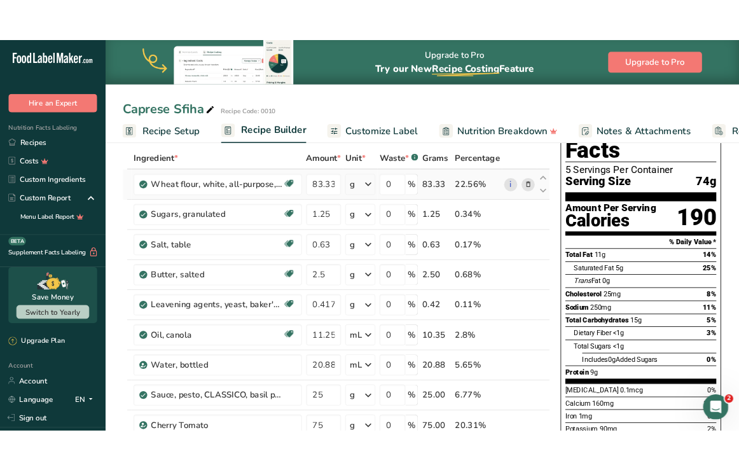
scroll to position [64, 0]
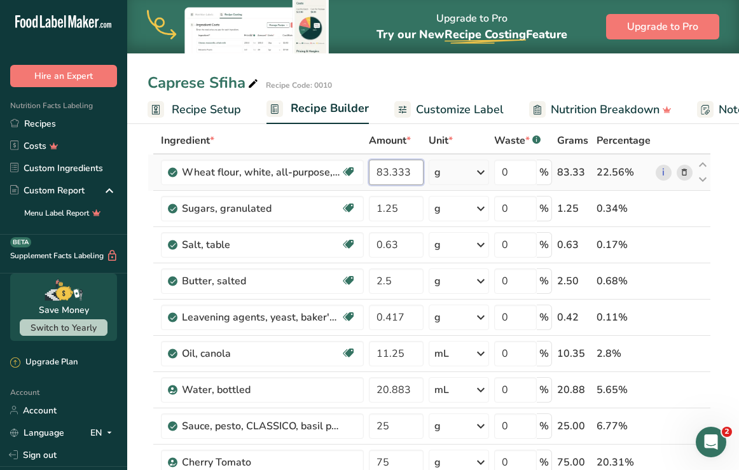
click at [408, 174] on input "83.333" at bounding box center [396, 172] width 55 height 25
type input "100"
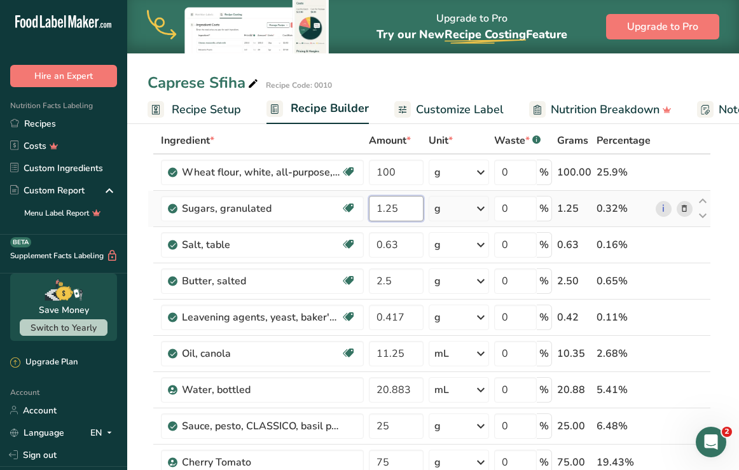
click at [405, 211] on div "Ingredient * Amount * Unit * Waste * .a-a{fill:#347362;}.b-a{fill:#fff;} Grams …" at bounding box center [430, 380] width 564 height 506
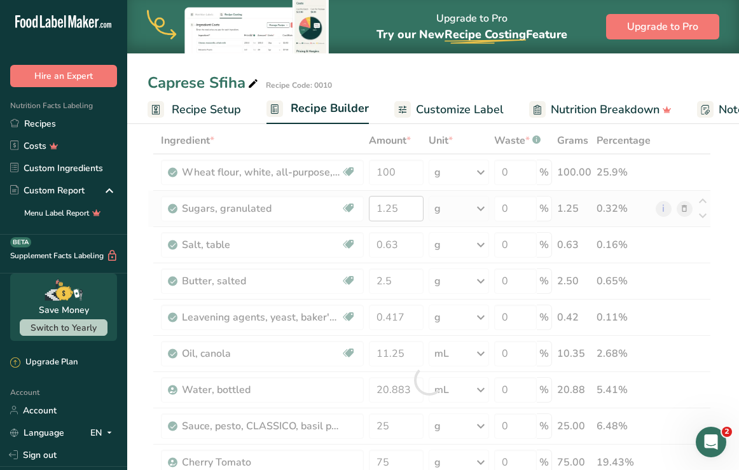
click at [405, 211] on div at bounding box center [430, 380] width 564 height 506
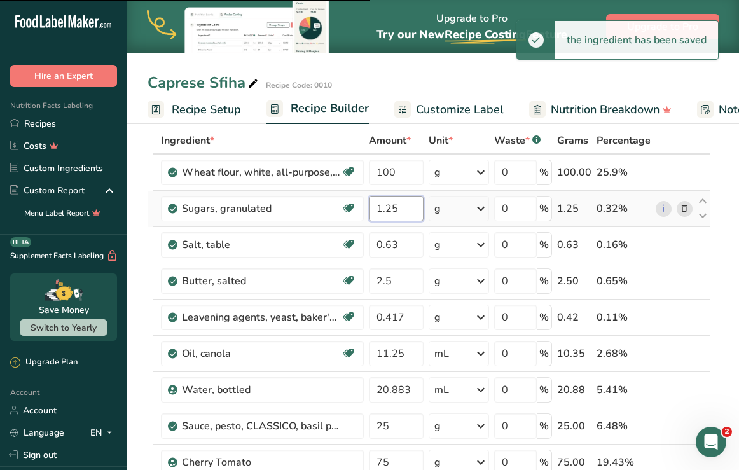
click at [405, 209] on input "1.25" at bounding box center [396, 208] width 55 height 25
type input "1.50"
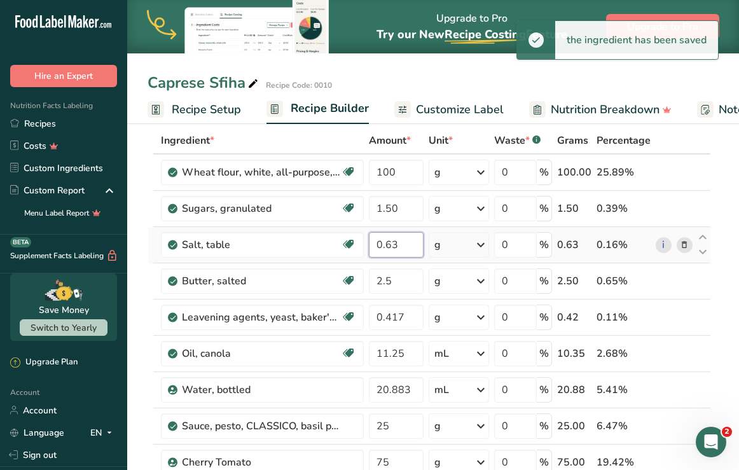
click at [408, 243] on input "0.63" at bounding box center [396, 244] width 55 height 25
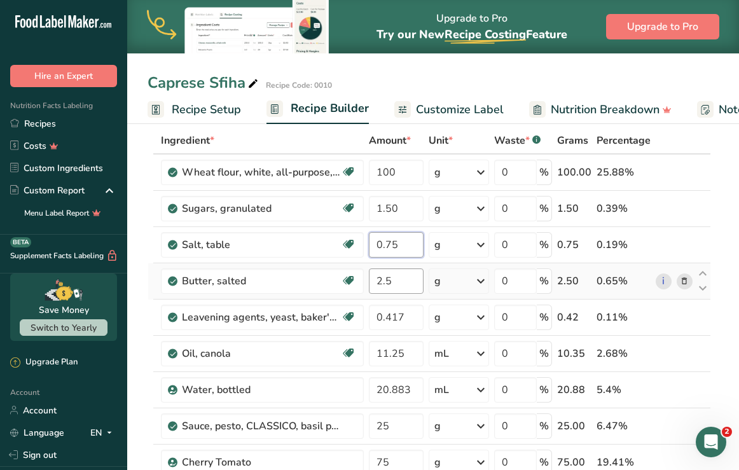
type input "0.75"
click at [395, 282] on div "Ingredient * Amount * Unit * Waste * .a-a{fill:#347362;}.b-a{fill:#fff;} Grams …" at bounding box center [430, 380] width 564 height 506
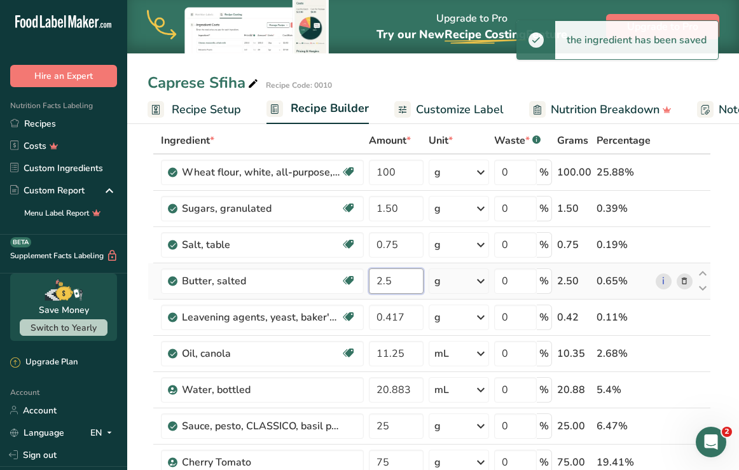
type input "2"
type input "3"
click at [410, 315] on input "0.417" at bounding box center [396, 317] width 55 height 25
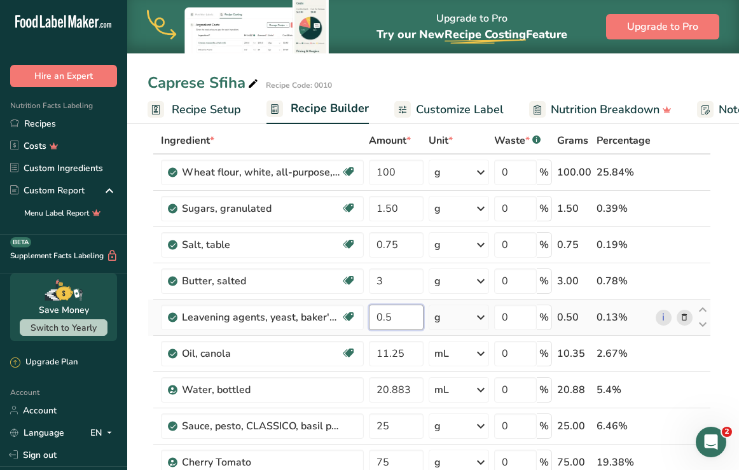
type input "0.5"
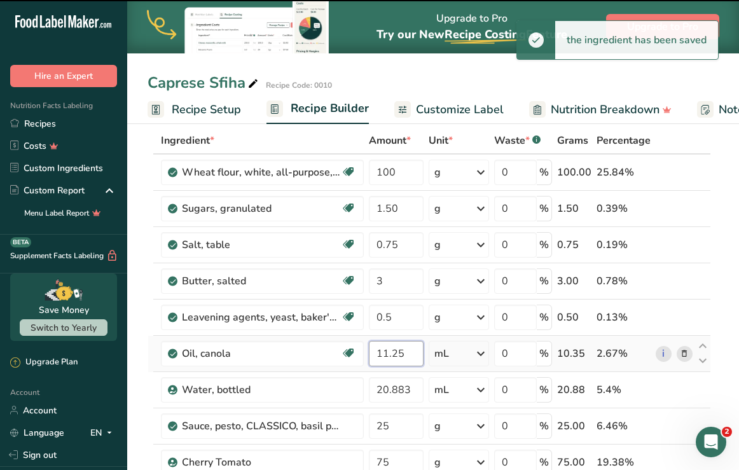
click at [410, 354] on input "11.25" at bounding box center [396, 353] width 55 height 25
type input "1"
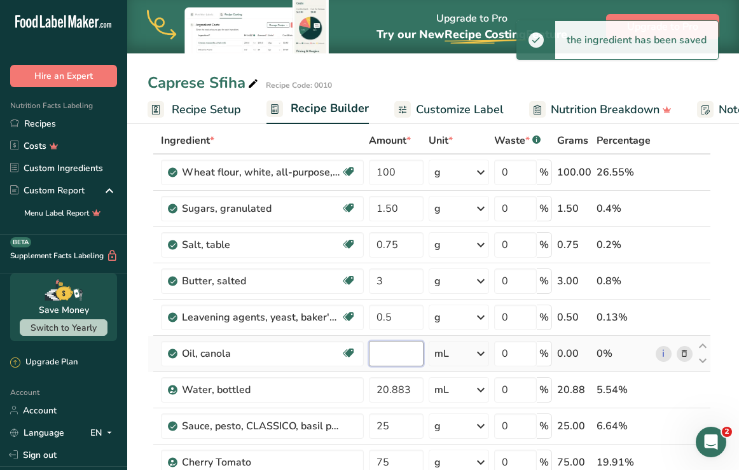
type input "3"
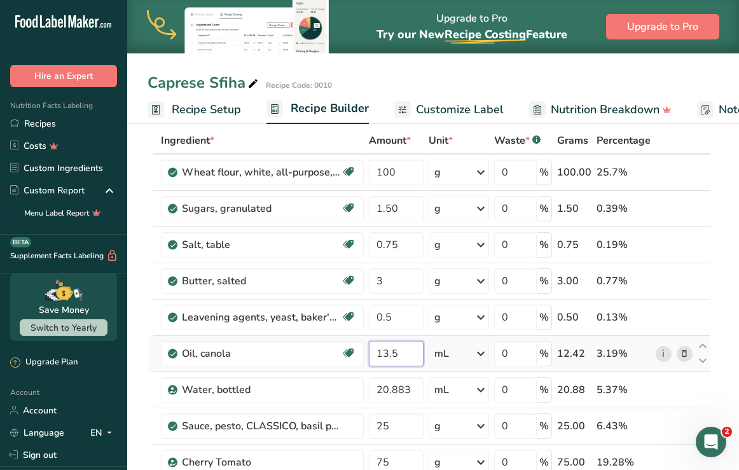
type input "13.5"
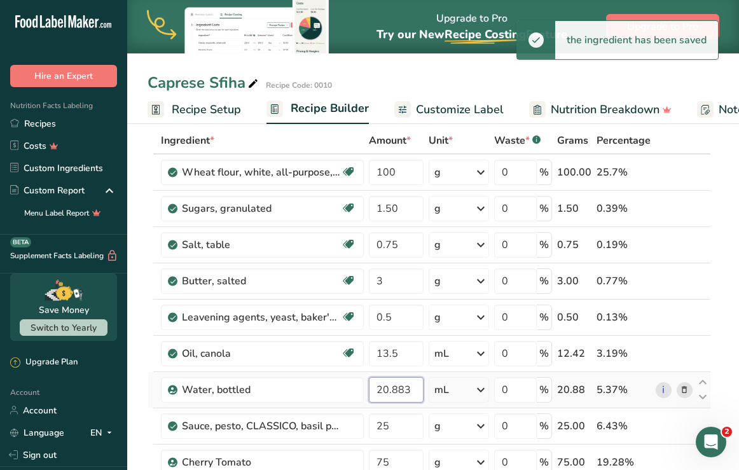
click at [411, 390] on input "20.883" at bounding box center [396, 389] width 55 height 25
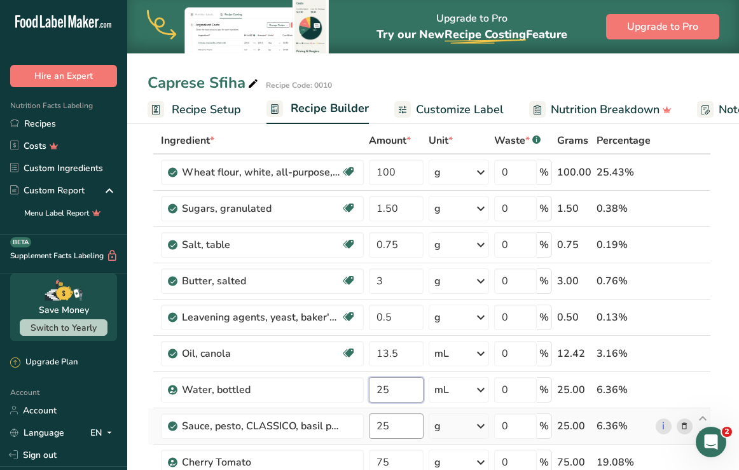
type input "25"
click at [407, 423] on div "Ingredient * Amount * Unit * Waste * .a-a{fill:#347362;}.b-a{fill:#fff;} Grams …" at bounding box center [430, 380] width 564 height 506
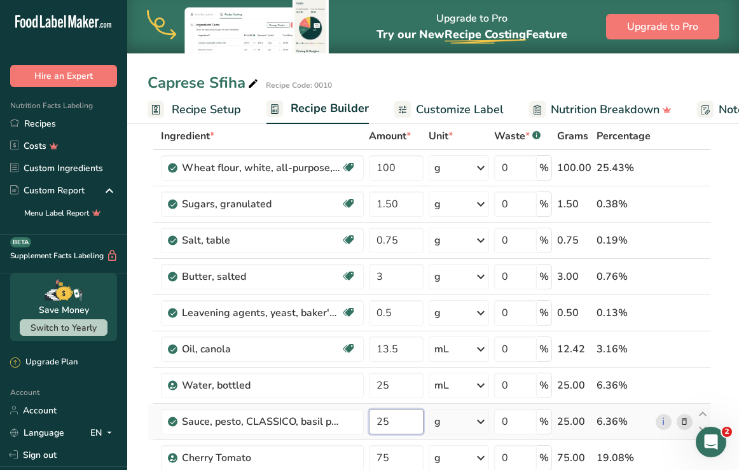
type input "2"
click at [392, 422] on input "0.05" at bounding box center [396, 421] width 55 height 25
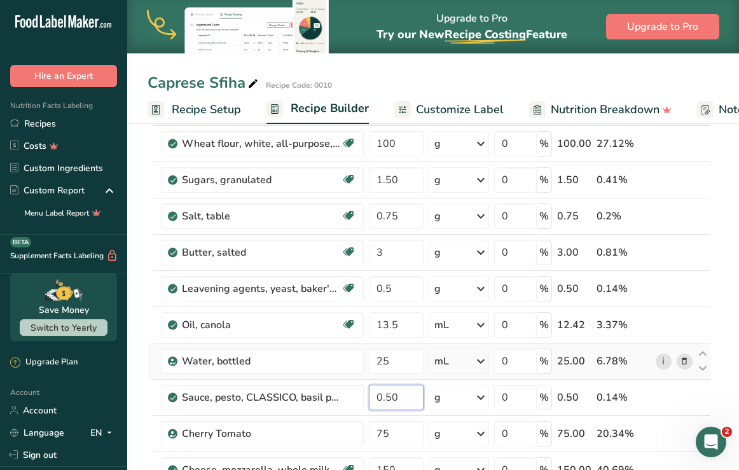
scroll to position [95, 0]
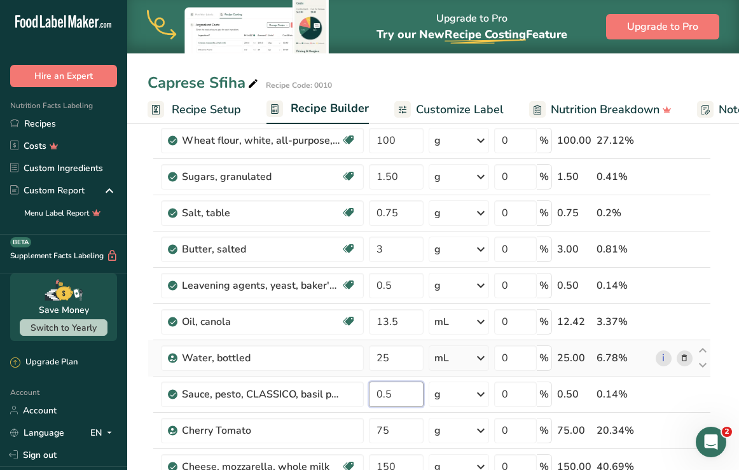
type input "0"
type input "5"
type input "1"
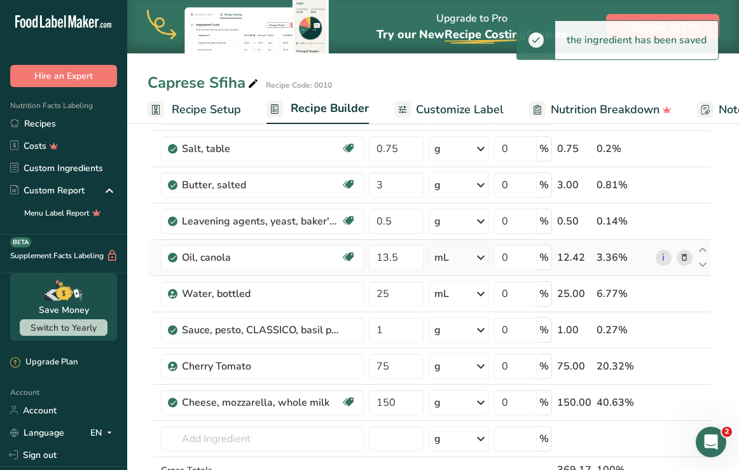
scroll to position [177, 0]
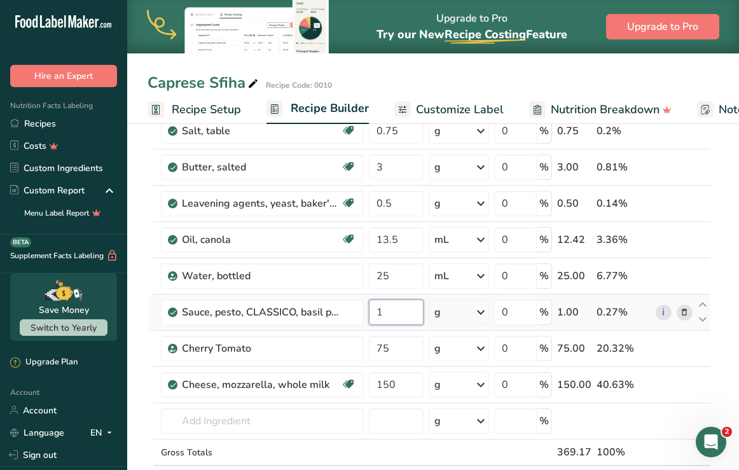
click at [389, 309] on input "1" at bounding box center [396, 312] width 55 height 25
type input "5"
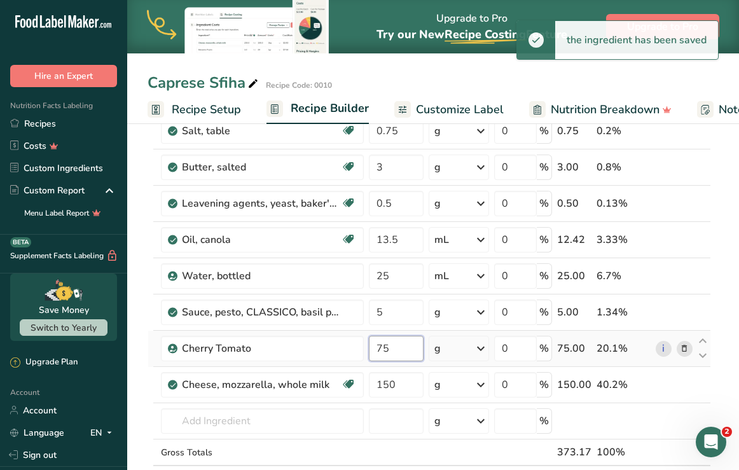
click at [394, 347] on input "75" at bounding box center [396, 348] width 55 height 25
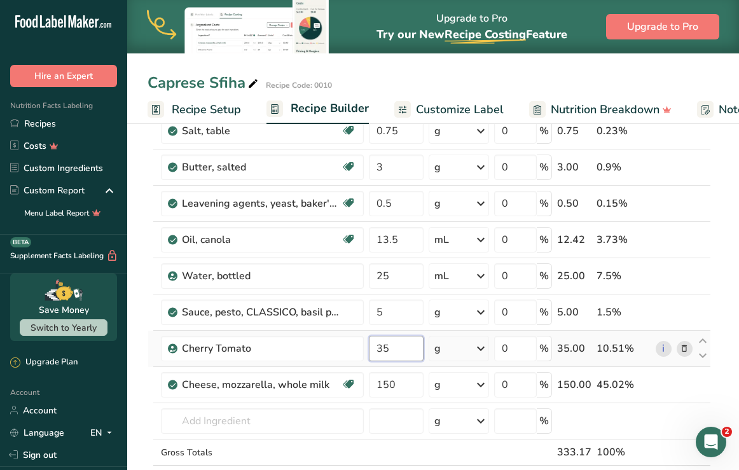
click at [395, 349] on input "35" at bounding box center [396, 348] width 55 height 25
type input "3"
type input "40"
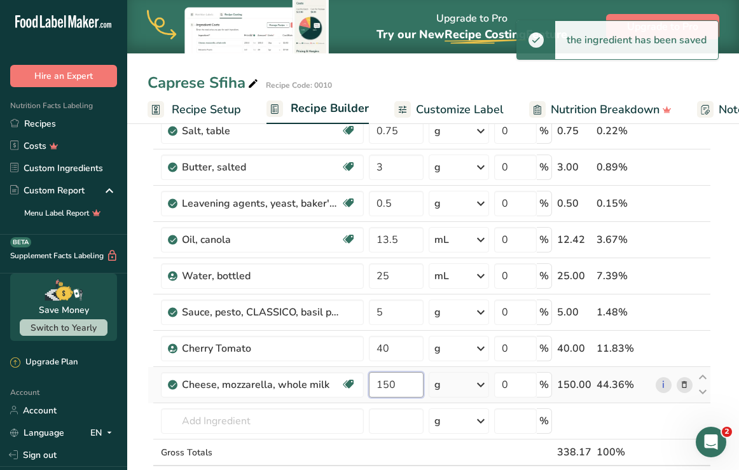
click at [405, 382] on input "150" at bounding box center [396, 384] width 55 height 25
type input "100"
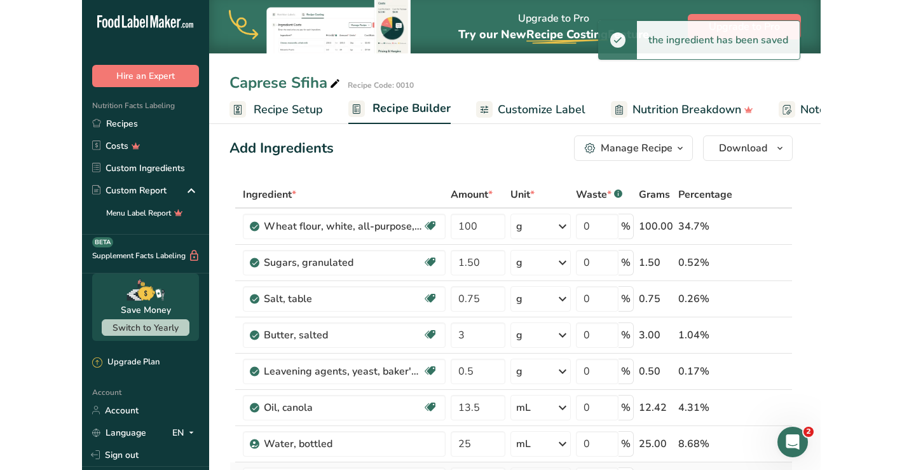
scroll to position [0, 0]
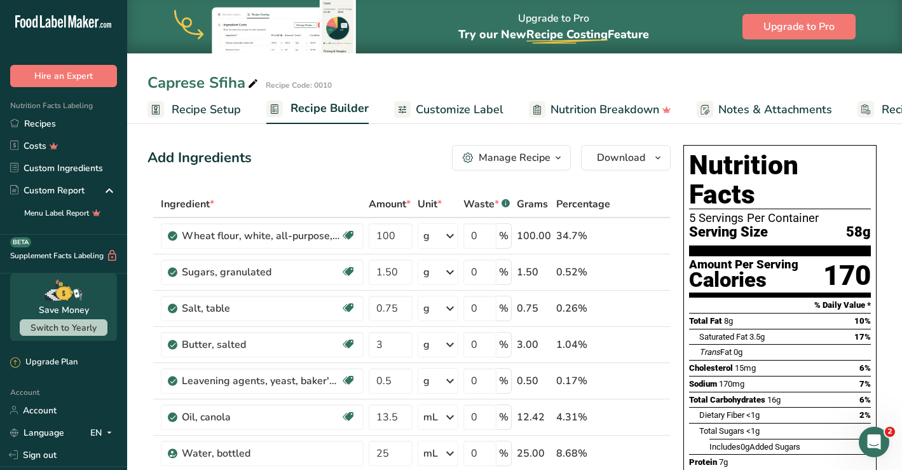
click at [443, 114] on span "Customize Label" at bounding box center [460, 109] width 88 height 17
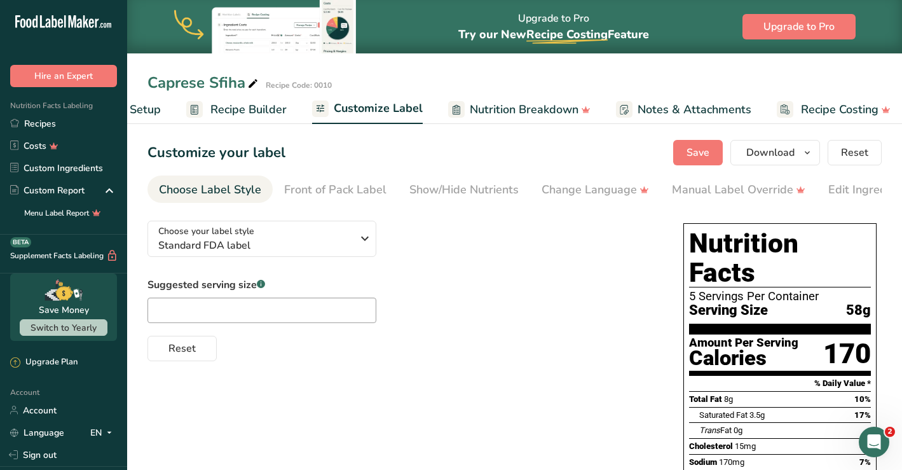
scroll to position [0, 89]
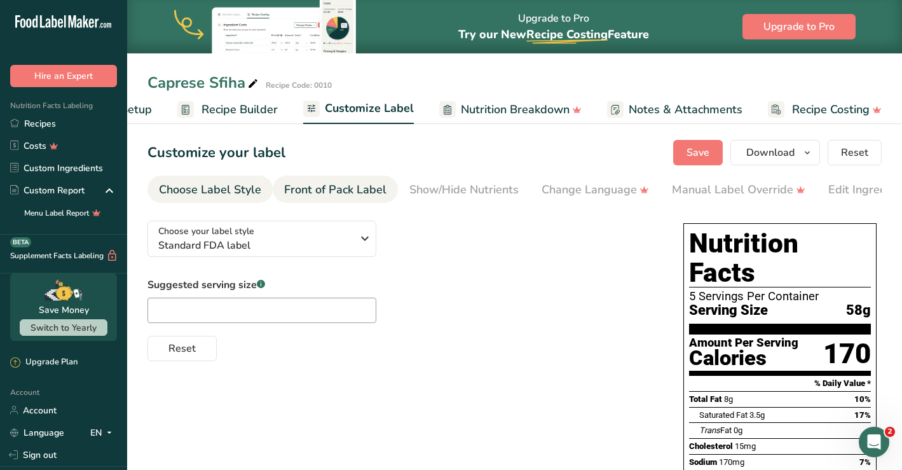
click at [316, 189] on div "Front of Pack Label" at bounding box center [335, 189] width 102 height 17
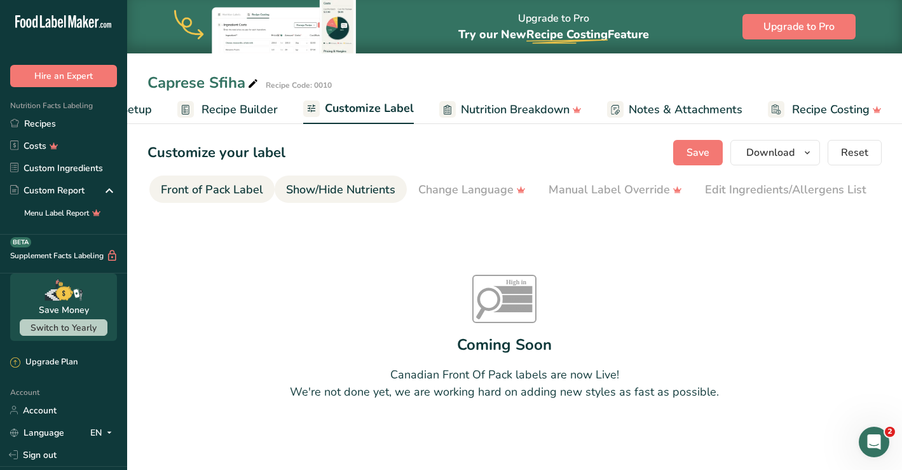
click at [335, 190] on div "Show/Hide Nutrients" at bounding box center [340, 189] width 109 height 17
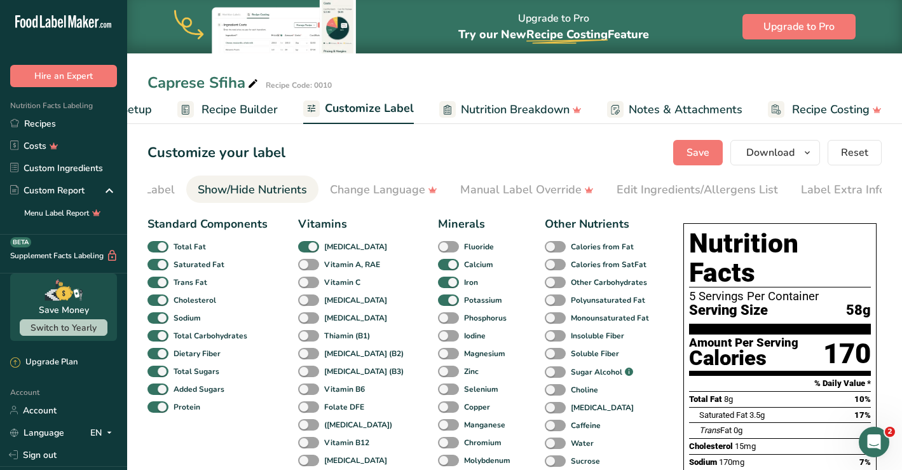
scroll to position [0, 219]
click at [365, 190] on div "Change Language" at bounding box center [375, 189] width 107 height 17
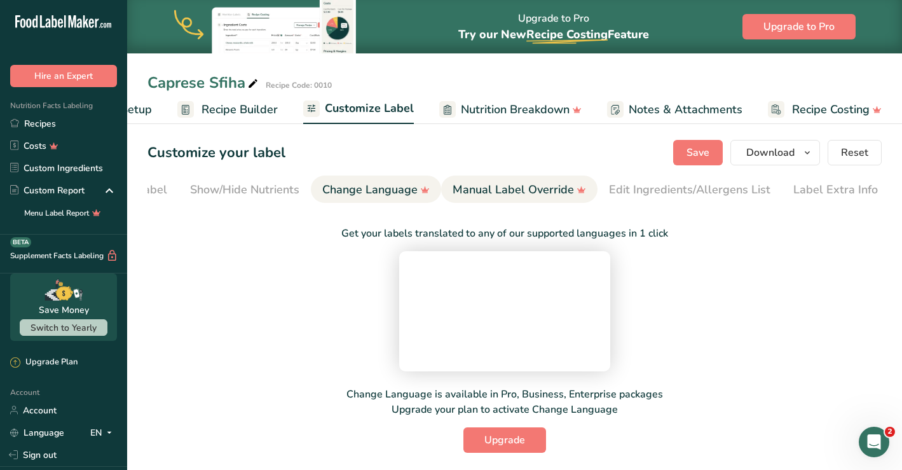
click at [469, 189] on div "Manual Label Override" at bounding box center [520, 189] width 134 height 17
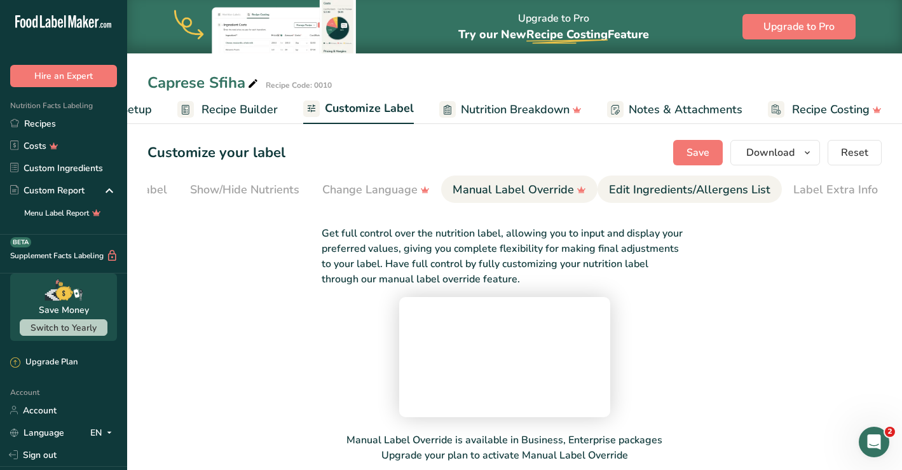
click at [628, 191] on div "Edit Ingredients/Allergens List" at bounding box center [690, 189] width 162 height 17
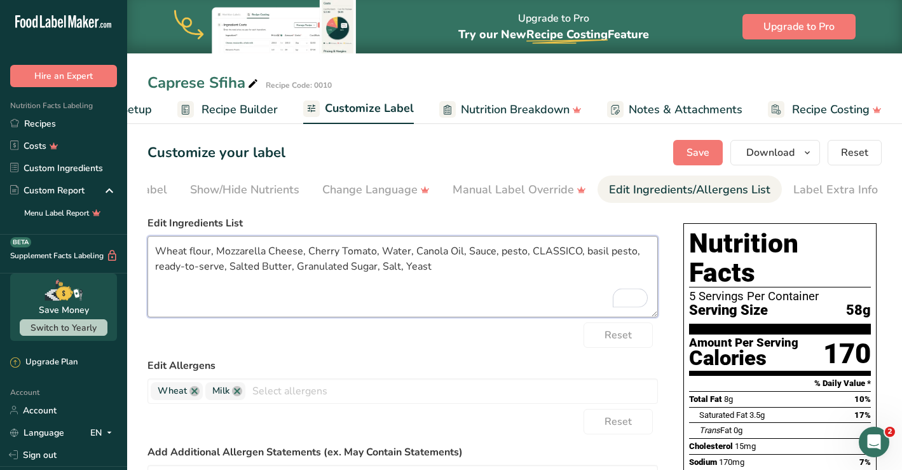
drag, startPoint x: 484, startPoint y: 261, endPoint x: 130, endPoint y: 246, distance: 353.9
click at [130, 246] on section "Customize your label Save Download Choose what to show on your downloaded label…" at bounding box center [514, 454] width 775 height 668
drag, startPoint x: 449, startPoint y: 279, endPoint x: 164, endPoint y: 225, distance: 290.1
click at [164, 225] on div "Edit Ingredients List Wheat flour, Mozzarella Cheese, Cherry Tomato, Water, Can…" at bounding box center [403, 267] width 511 height 102
paste textarea "Corn flour (corn meal, iron, niacin, riboflavin, folic acid). Mozzarella Cheese…"
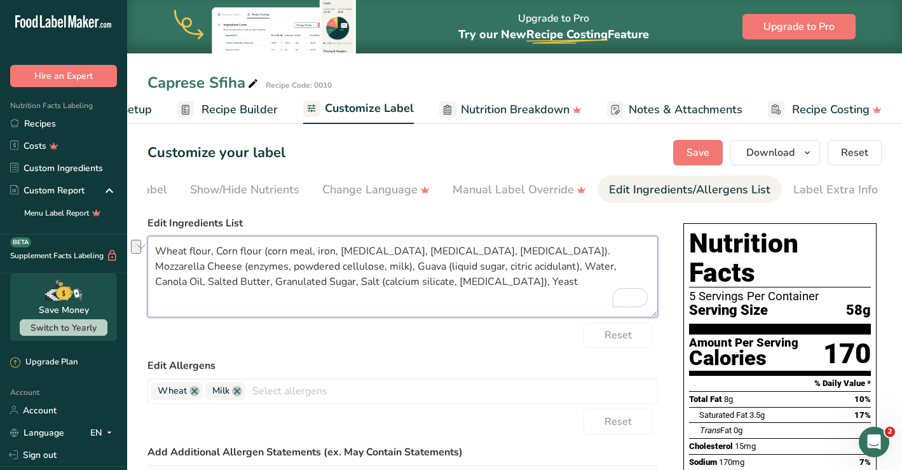
drag, startPoint x: 229, startPoint y: 268, endPoint x: 391, endPoint y: 270, distance: 161.6
click at [391, 270] on textarea "Wheat flour, Corn flour (corn meal, iron, [MEDICAL_DATA], [MEDICAL_DATA], [MEDI…" at bounding box center [403, 276] width 511 height 81
click at [609, 273] on textarea "Wheat flour, Corn flour (corn meal, iron, niacin, riboflavin, folic acid). Mozz…" at bounding box center [403, 276] width 511 height 81
click at [231, 268] on textarea "Wheat flour, Corn flour (corn meal, iron, niacin, riboflavin, folic acid). Mozz…" at bounding box center [403, 276] width 511 height 81
click at [698, 157] on span "Save" at bounding box center [698, 152] width 23 height 15
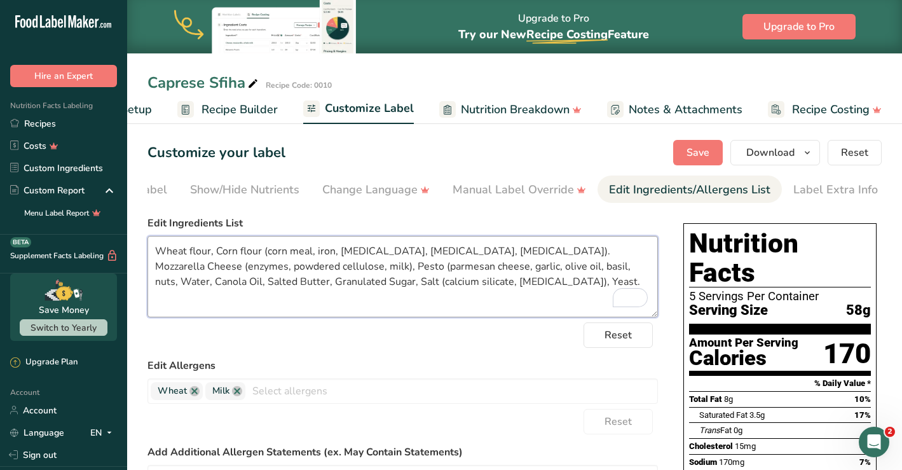
click at [462, 266] on textarea "Wheat flour, Corn flour (corn meal, iron, niacin, riboflavin, folic acid). Mozz…" at bounding box center [403, 276] width 511 height 81
click at [229, 265] on textarea "Wheat flour, Corn flour (corn meal, iron, niacin, riboflavin, folic acid). Mozz…" at bounding box center [403, 276] width 511 height 81
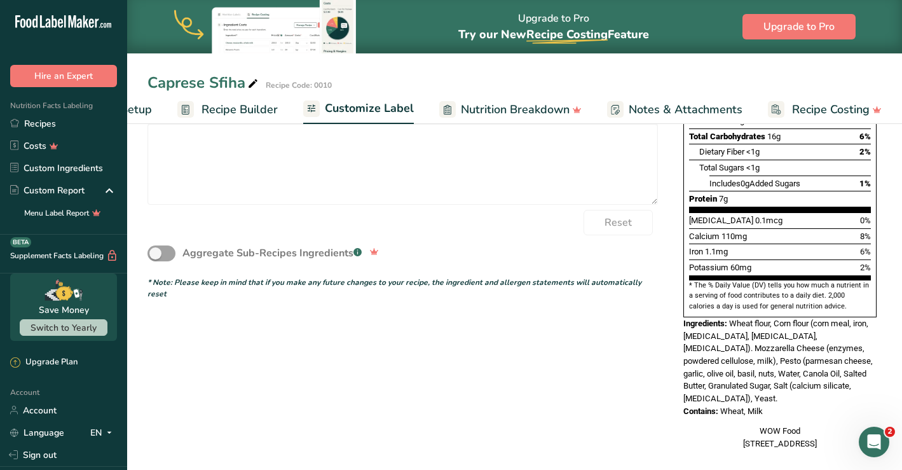
scroll to position [0, 0]
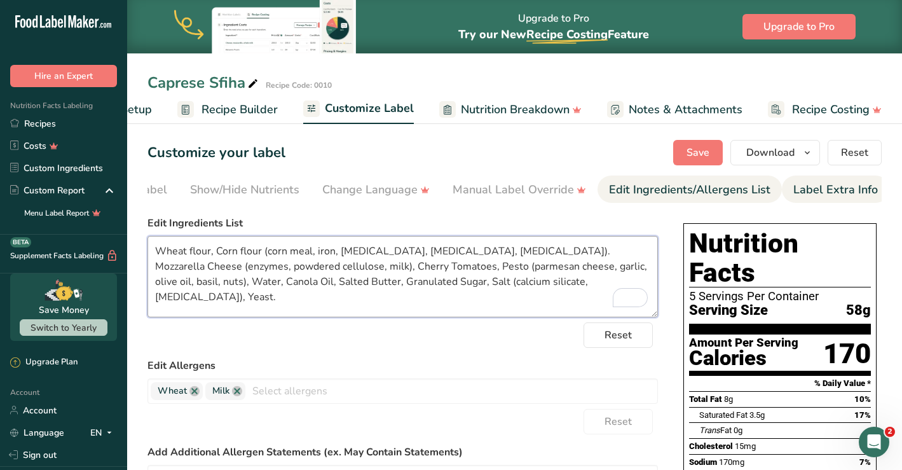
type textarea "Wheat flour, Corn flour (corn meal, iron, [MEDICAL_DATA], [MEDICAL_DATA], [MEDI…"
click at [818, 192] on div "Label Extra Info" at bounding box center [836, 189] width 85 height 17
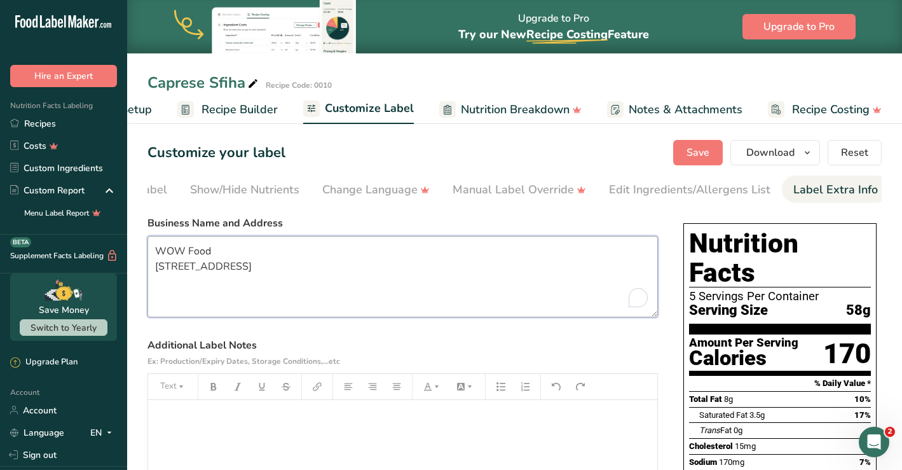
drag, startPoint x: 205, startPoint y: 287, endPoint x: 90, endPoint y: 245, distance: 122.8
click at [90, 245] on div ".a-20{fill:#fff;} Hire an Expert Nutrition Facts Labeling Recipes Costs Custom …" at bounding box center [451, 412] width 902 height 825
click at [688, 155] on button "Save" at bounding box center [699, 152] width 50 height 25
click at [770, 153] on span "Download" at bounding box center [771, 152] width 48 height 15
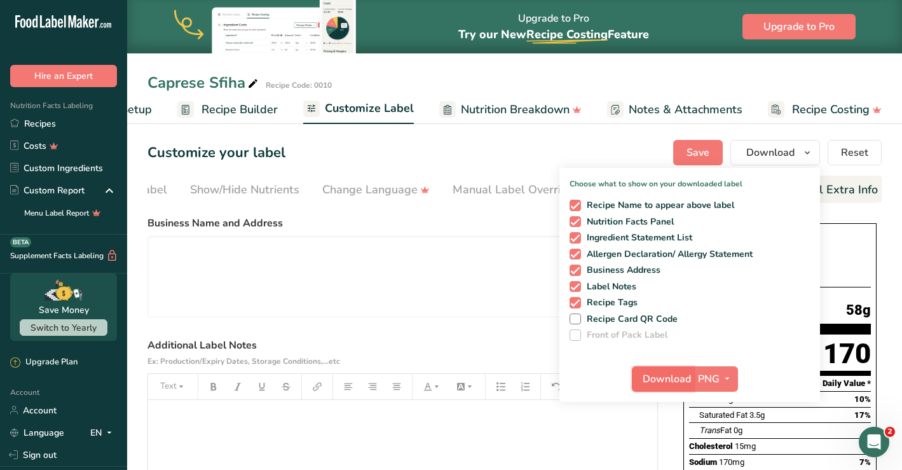
click at [667, 380] on span "Download" at bounding box center [667, 378] width 48 height 15
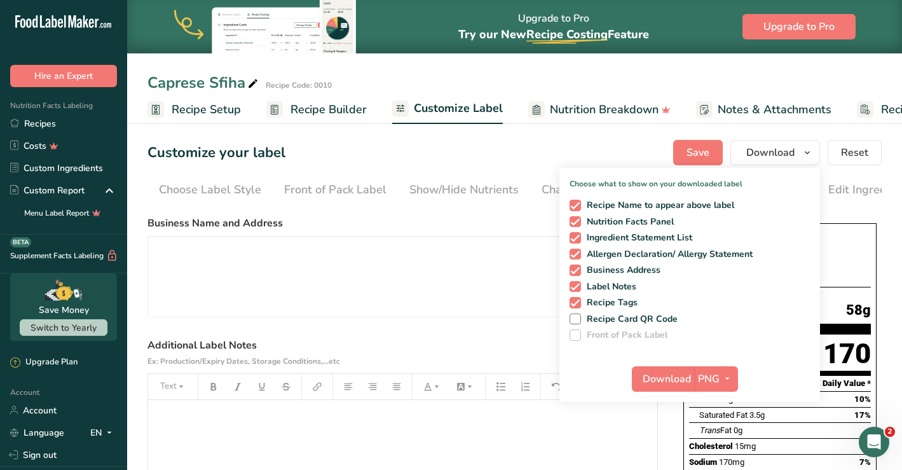
scroll to position [0, 219]
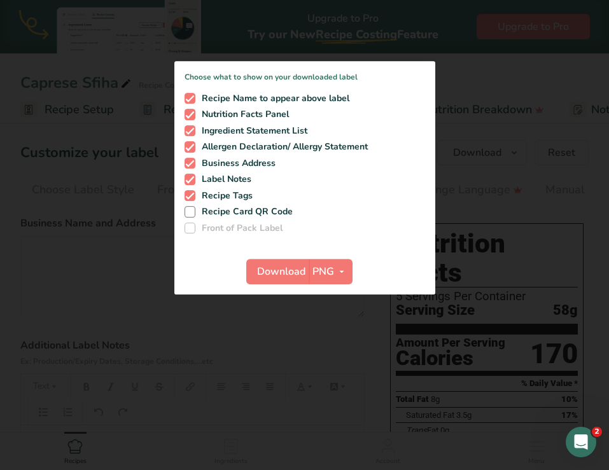
click at [268, 350] on div at bounding box center [304, 235] width 609 height 470
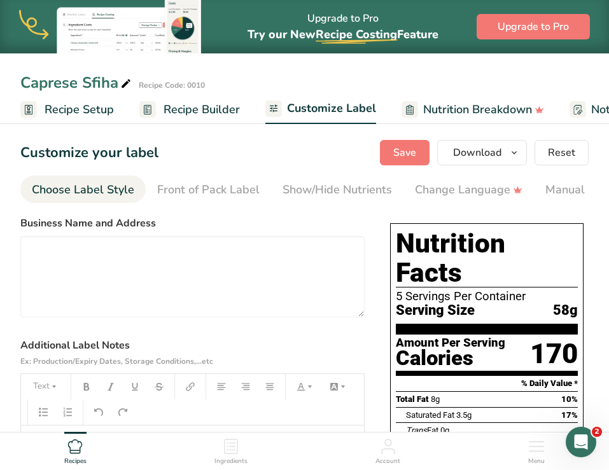
click at [88, 195] on div "Choose Label Style" at bounding box center [83, 189] width 102 height 17
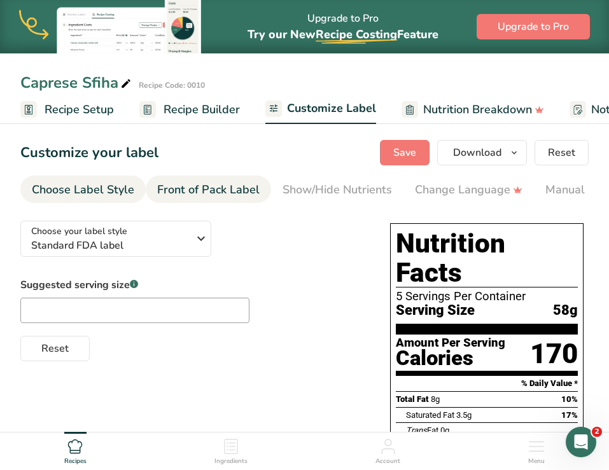
click at [168, 188] on div "Front of Pack Label" at bounding box center [208, 189] width 102 height 17
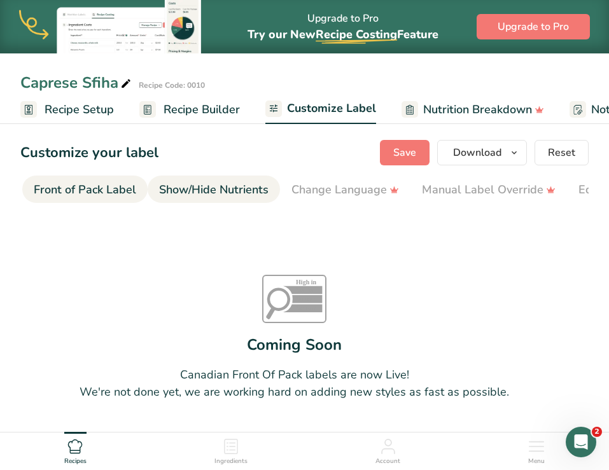
click at [191, 191] on div "Show/Hide Nutrients" at bounding box center [213, 189] width 109 height 17
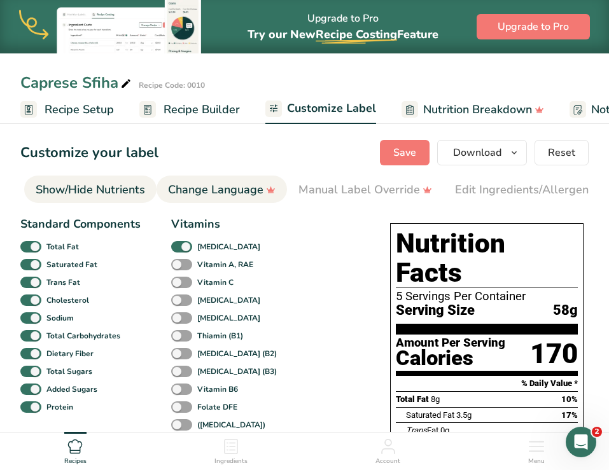
click at [213, 191] on div "Change Language" at bounding box center [221, 189] width 107 height 17
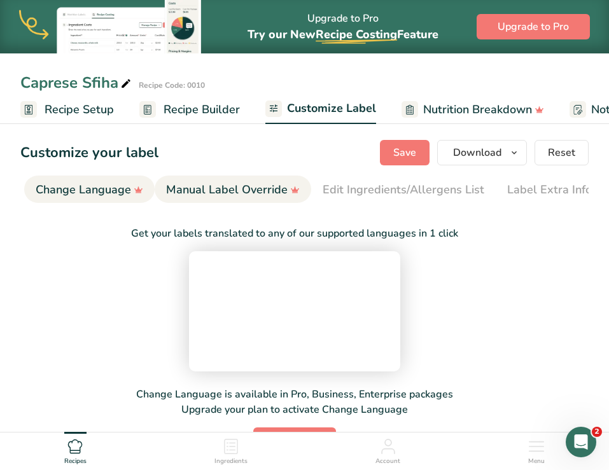
click at [237, 188] on div "Manual Label Override" at bounding box center [233, 189] width 134 height 17
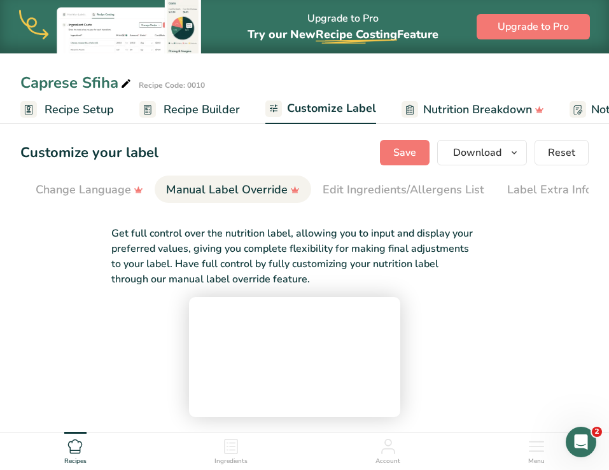
scroll to position [0, 386]
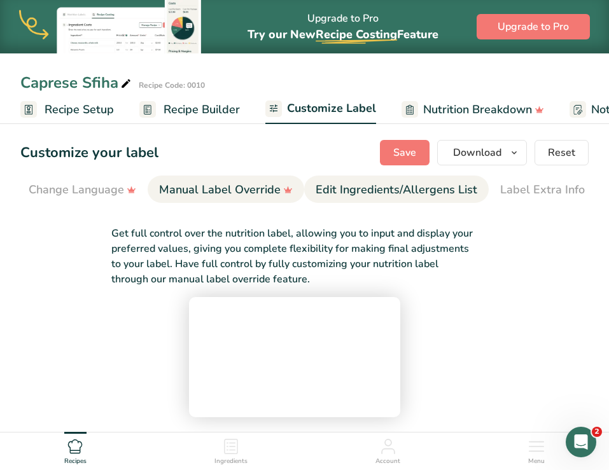
click at [340, 192] on div "Edit Ingredients/Allergens List" at bounding box center [396, 189] width 162 height 17
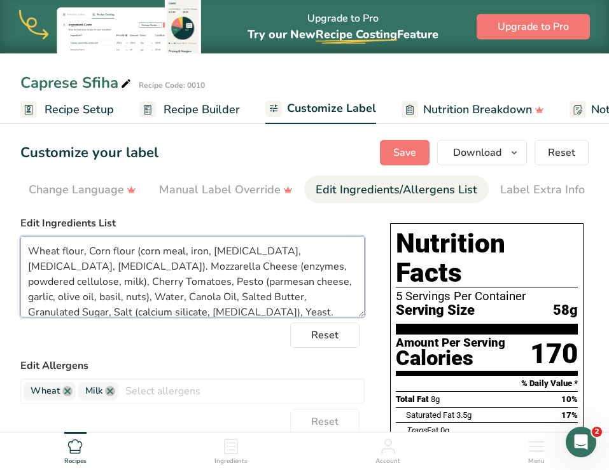
click at [100, 314] on textarea "Wheat flour, Corn flour (corn meal, iron, [MEDICAL_DATA], [MEDICAL_DATA], [MEDI…" at bounding box center [192, 276] width 344 height 81
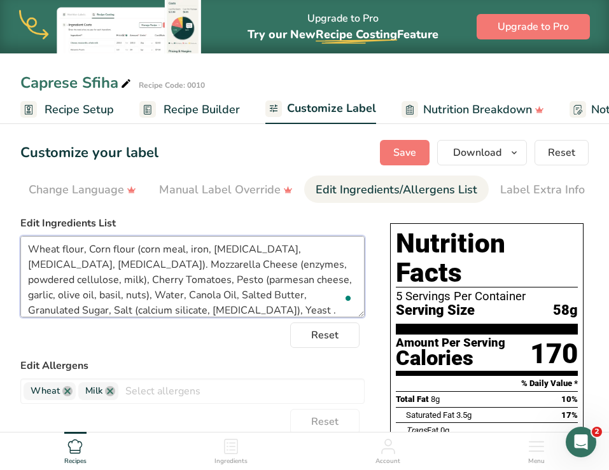
scroll to position [2, 0]
paste textarea "Sorbitan Monostearate, [MEDICAL_DATA]"
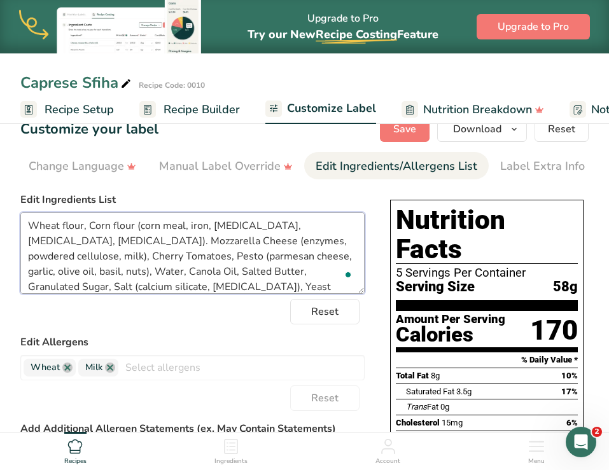
scroll to position [0, 0]
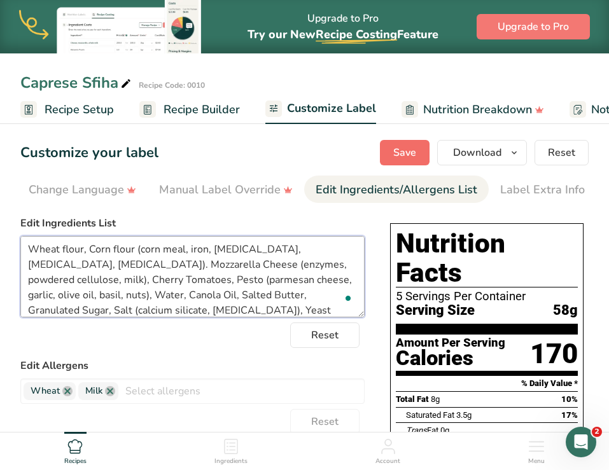
type textarea "Wheat flour, Corn flour (corn meal, iron, [MEDICAL_DATA], [MEDICAL_DATA], [MEDI…"
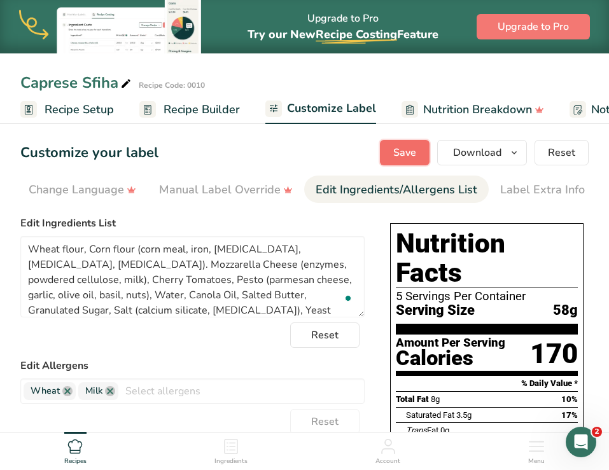
click at [395, 146] on span "Save" at bounding box center [404, 152] width 23 height 15
click at [476, 153] on span "Download" at bounding box center [477, 152] width 48 height 15
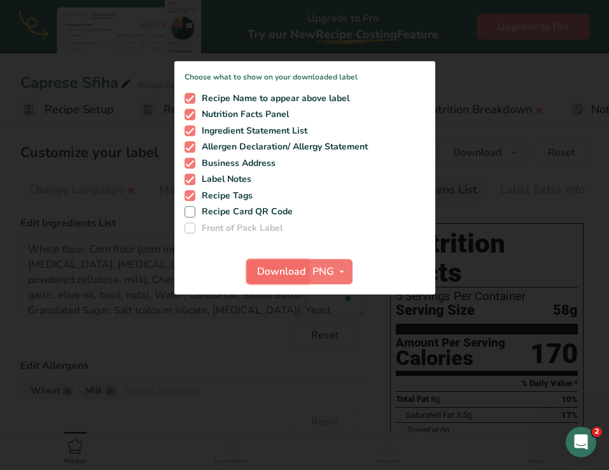
click at [289, 275] on span "Download" at bounding box center [281, 271] width 48 height 15
click at [480, 114] on div at bounding box center [304, 235] width 609 height 470
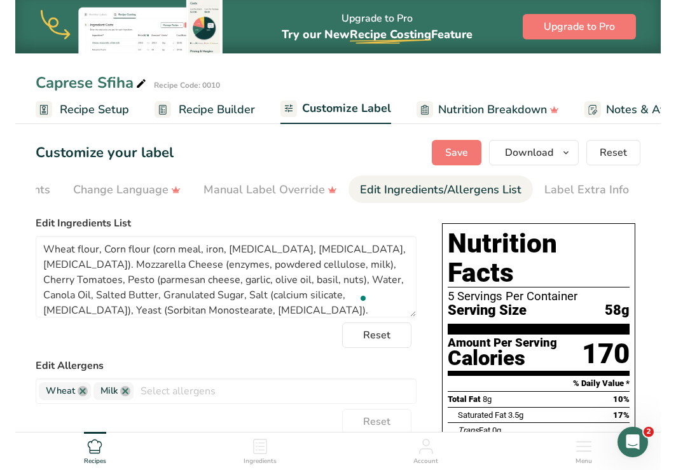
scroll to position [0, 349]
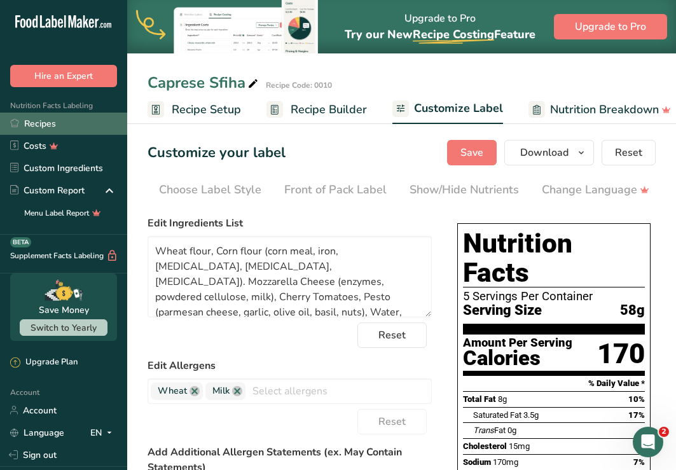
click at [47, 121] on link "Recipes" at bounding box center [63, 124] width 127 height 22
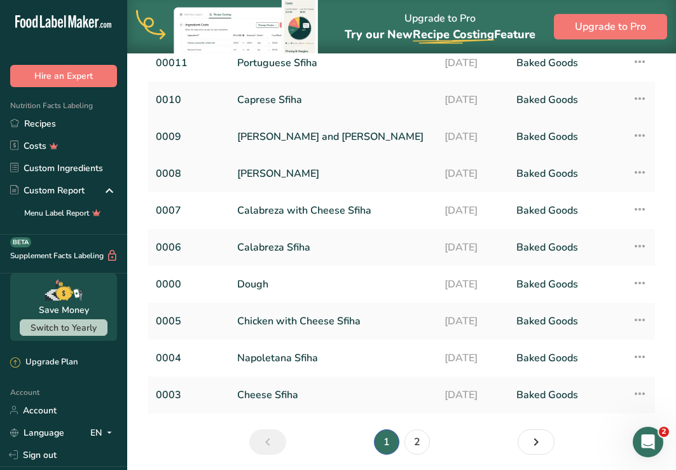
scroll to position [121, 0]
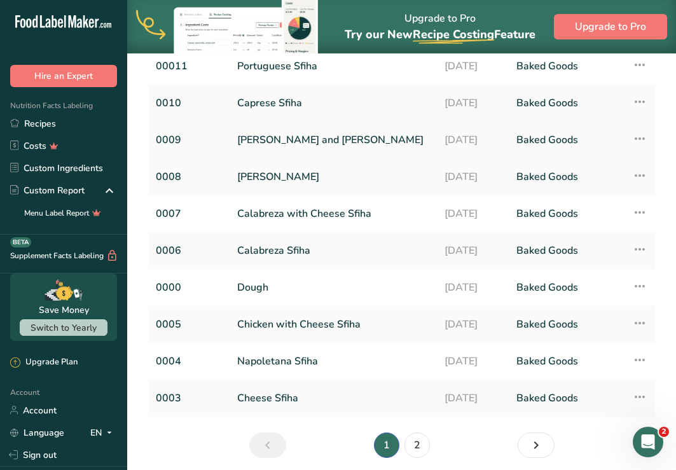
click at [273, 139] on link "[PERSON_NAME] and [PERSON_NAME]" at bounding box center [333, 140] width 192 height 27
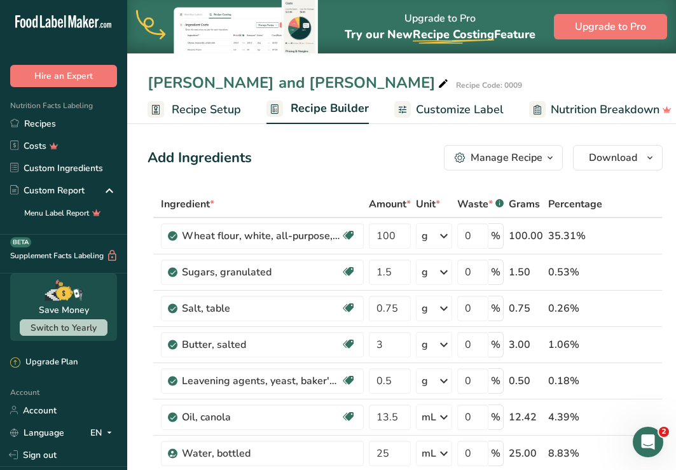
click at [450, 111] on span "Customize Label" at bounding box center [460, 109] width 88 height 17
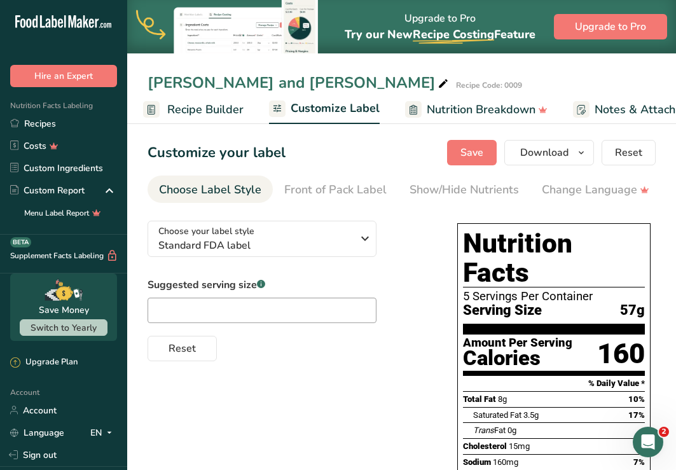
scroll to position [0, 247]
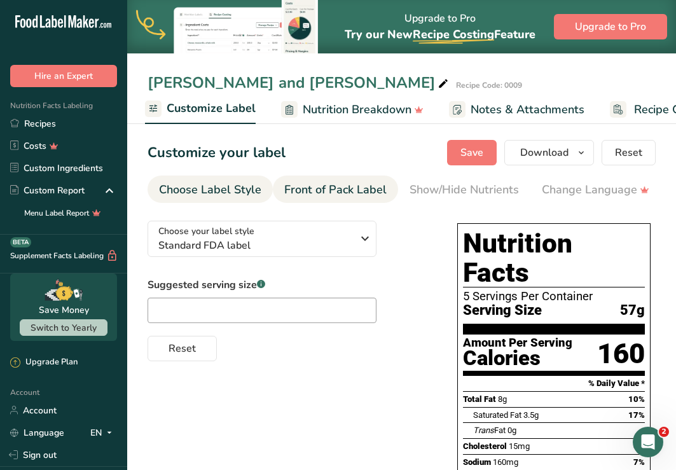
click at [372, 199] on link "Front of Pack Label" at bounding box center [335, 190] width 102 height 29
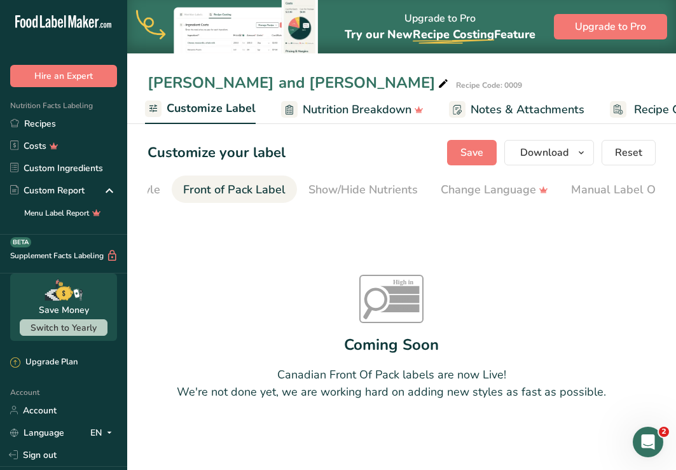
scroll to position [0, 123]
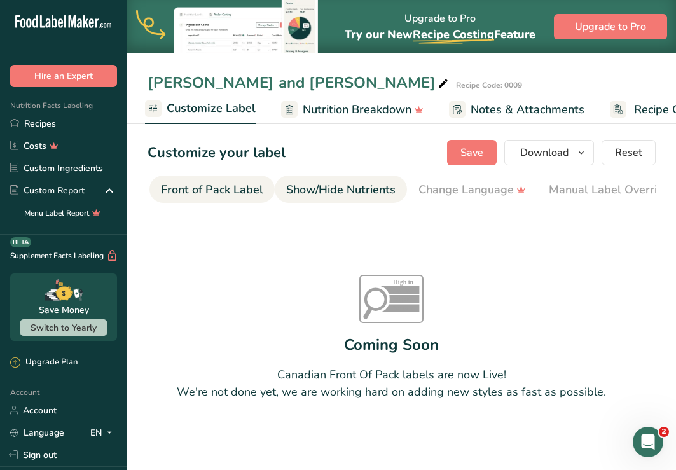
click at [352, 196] on div "Show/Hide Nutrients" at bounding box center [340, 189] width 109 height 17
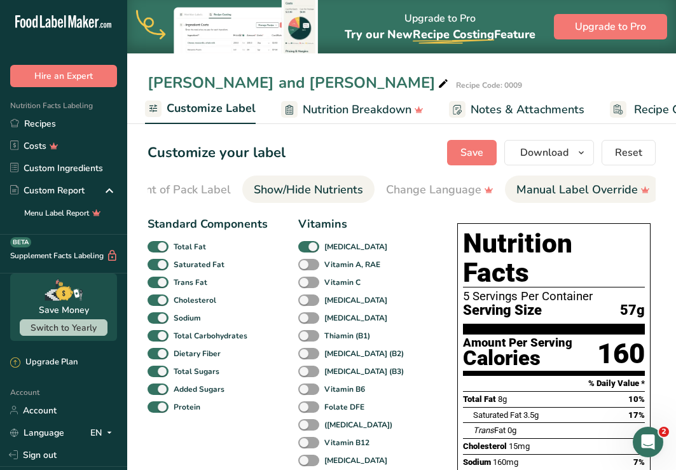
scroll to position [0, 247]
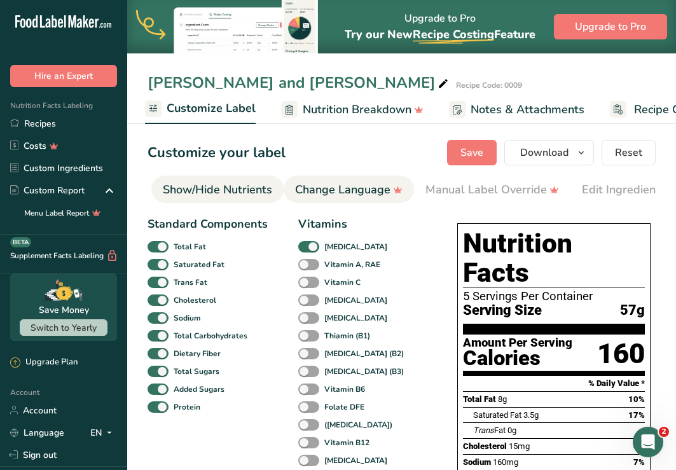
click at [350, 188] on div "Change Language" at bounding box center [348, 189] width 107 height 17
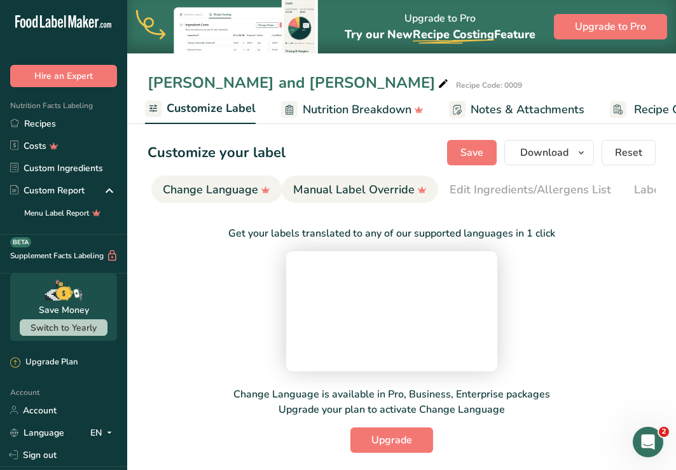
click at [361, 190] on div "Manual Label Override" at bounding box center [360, 189] width 134 height 17
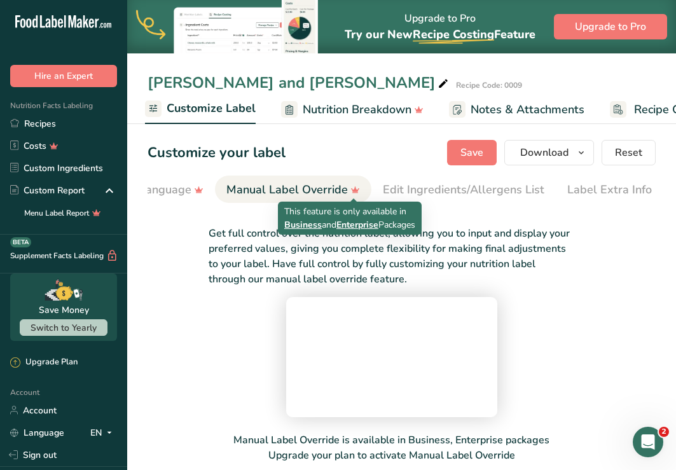
scroll to position [0, 446]
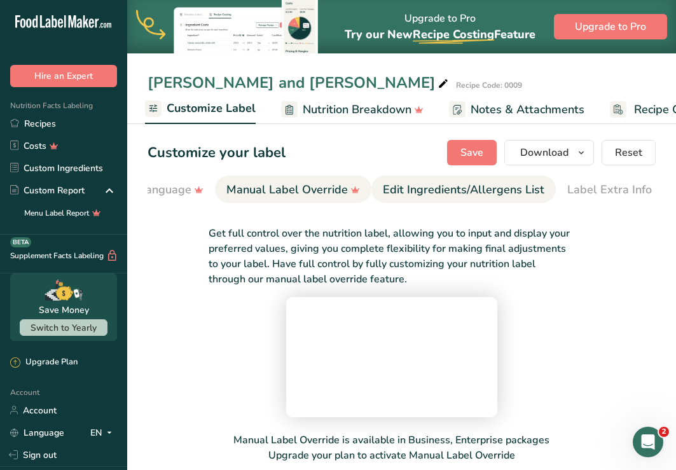
click at [408, 190] on div "Edit Ingredients/Allergens List" at bounding box center [464, 189] width 162 height 17
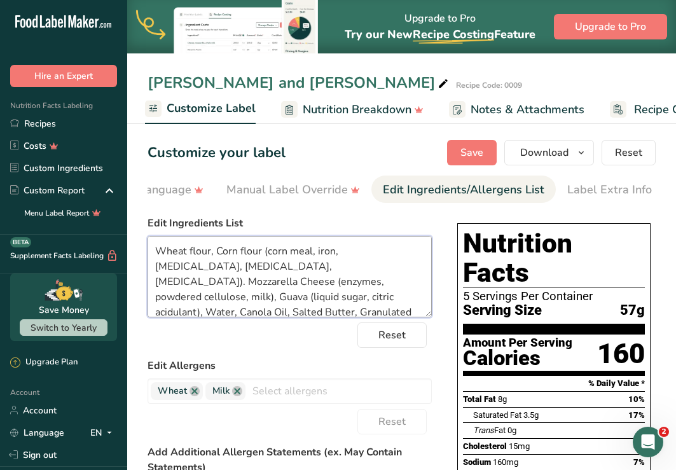
click at [319, 314] on textarea "Wheat flour, Corn flour (corn meal, iron, [MEDICAL_DATA], [MEDICAL_DATA], [MEDI…" at bounding box center [290, 276] width 284 height 81
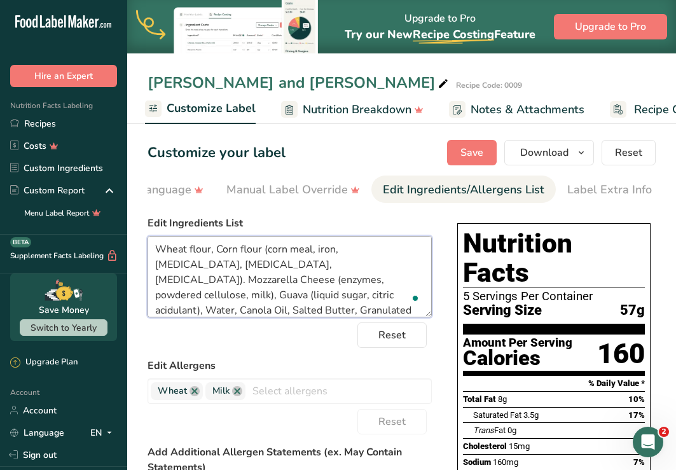
paste textarea "Sorbitan Monostearate, [MEDICAL_DATA]"
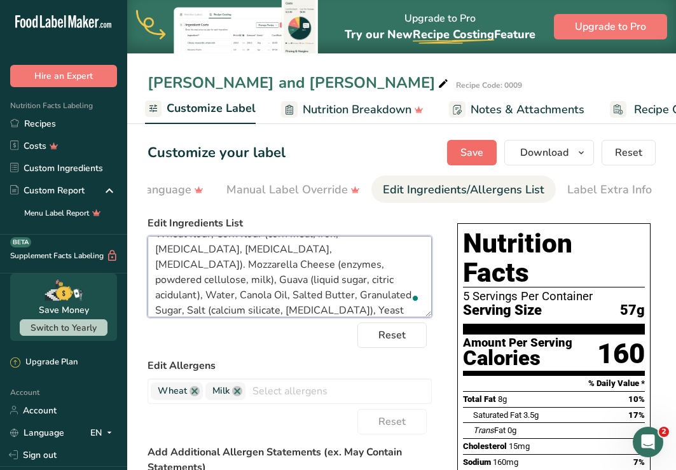
type textarea "Wheat flour, Corn flour (corn meal, iron, [MEDICAL_DATA], [MEDICAL_DATA], [MEDI…"
click at [472, 155] on span "Save" at bounding box center [471, 152] width 23 height 15
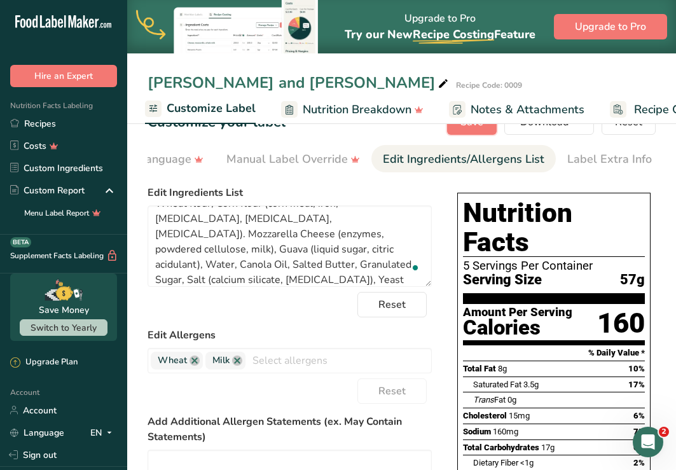
scroll to position [0, 0]
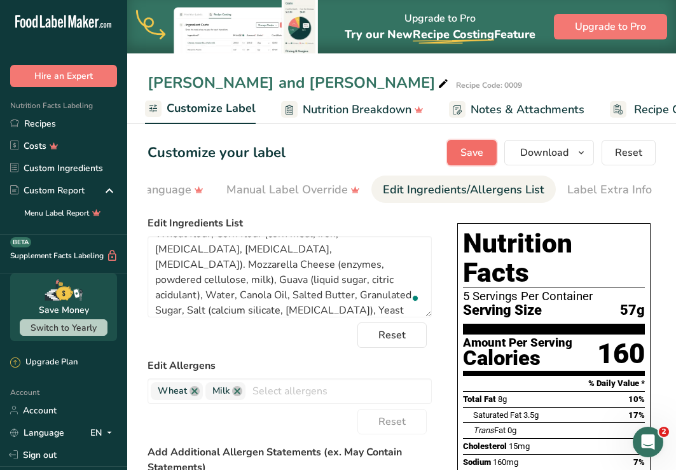
click at [475, 152] on span "Save" at bounding box center [471, 152] width 23 height 15
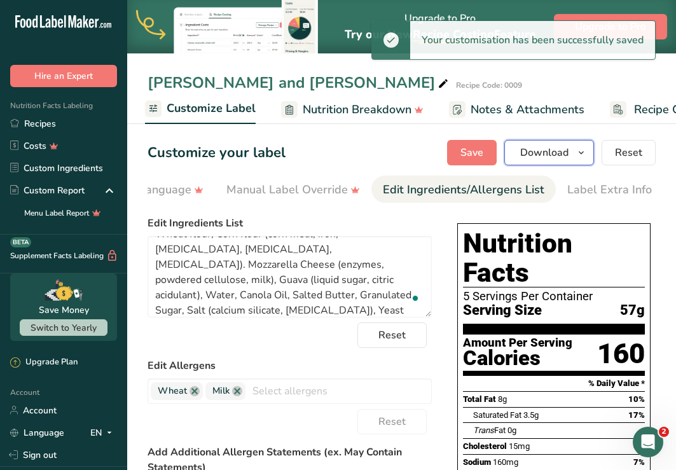
click at [529, 153] on span "Download" at bounding box center [544, 152] width 48 height 15
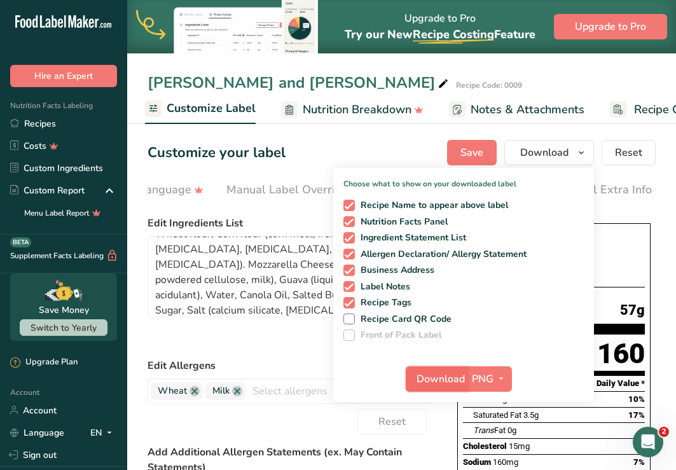
click at [447, 380] on span "Download" at bounding box center [441, 378] width 48 height 15
